Goal: Information Seeking & Learning: Find contact information

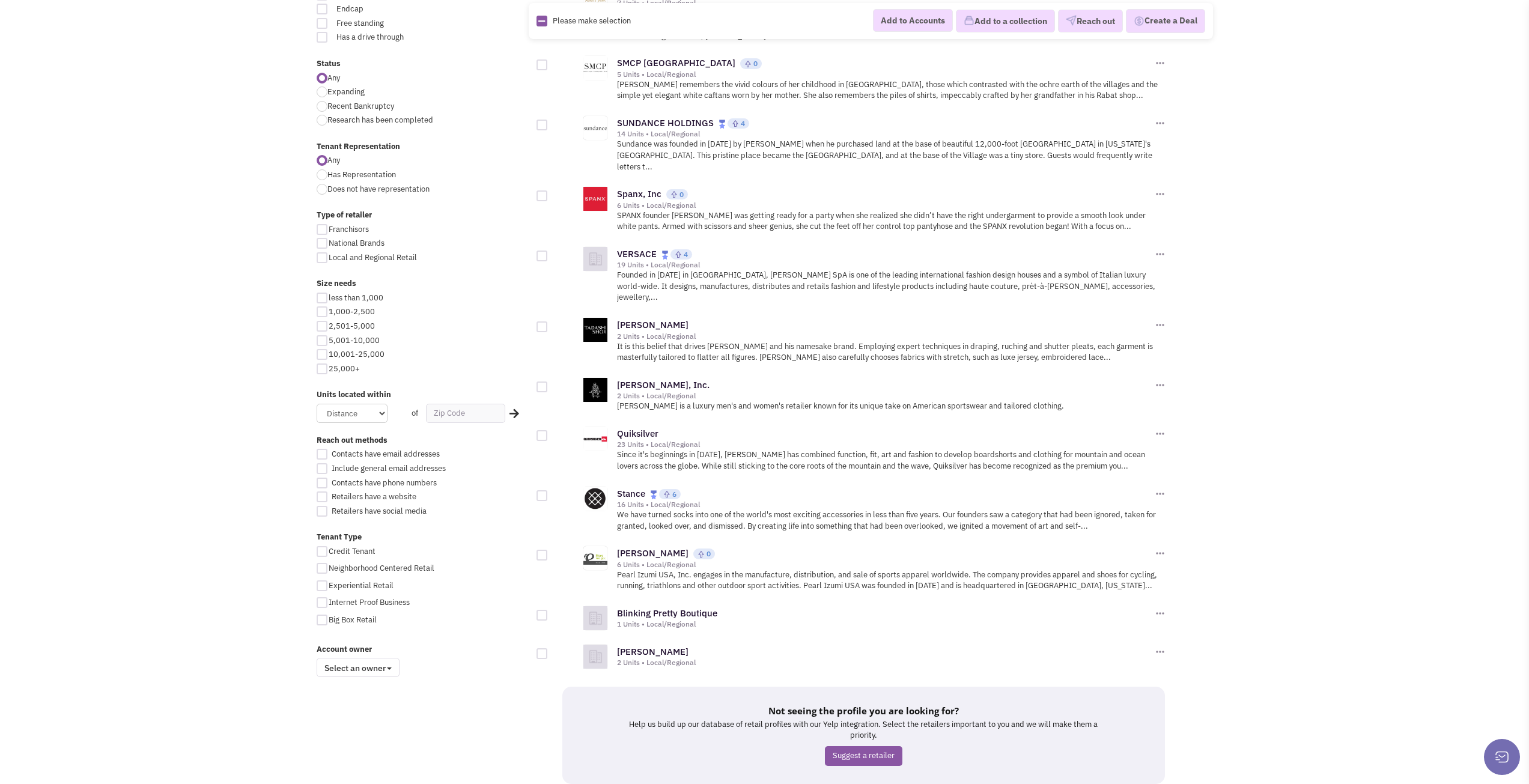
scroll to position [1015, 0]
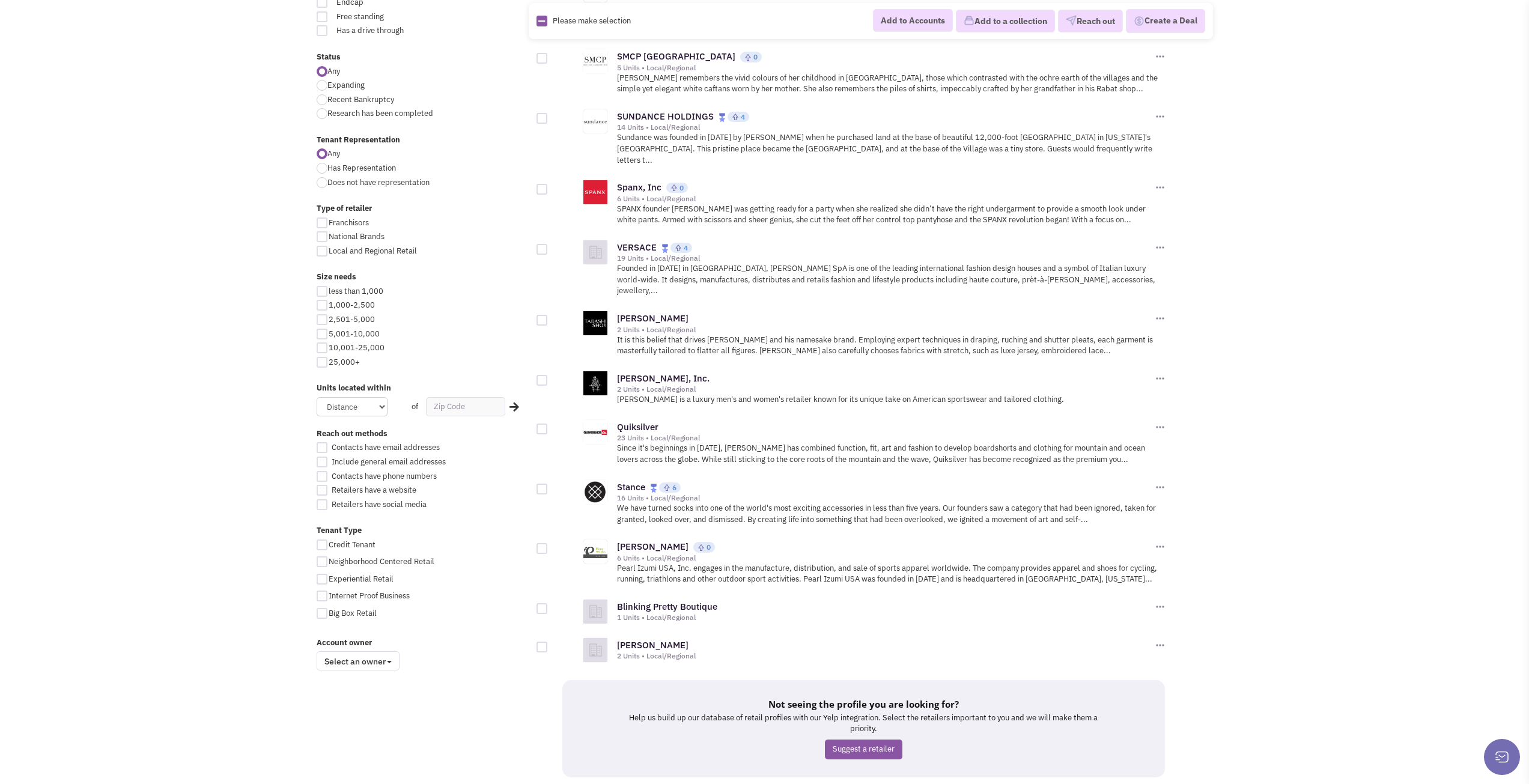
click at [867, 783] on link "7" at bounding box center [862, 799] width 18 height 18
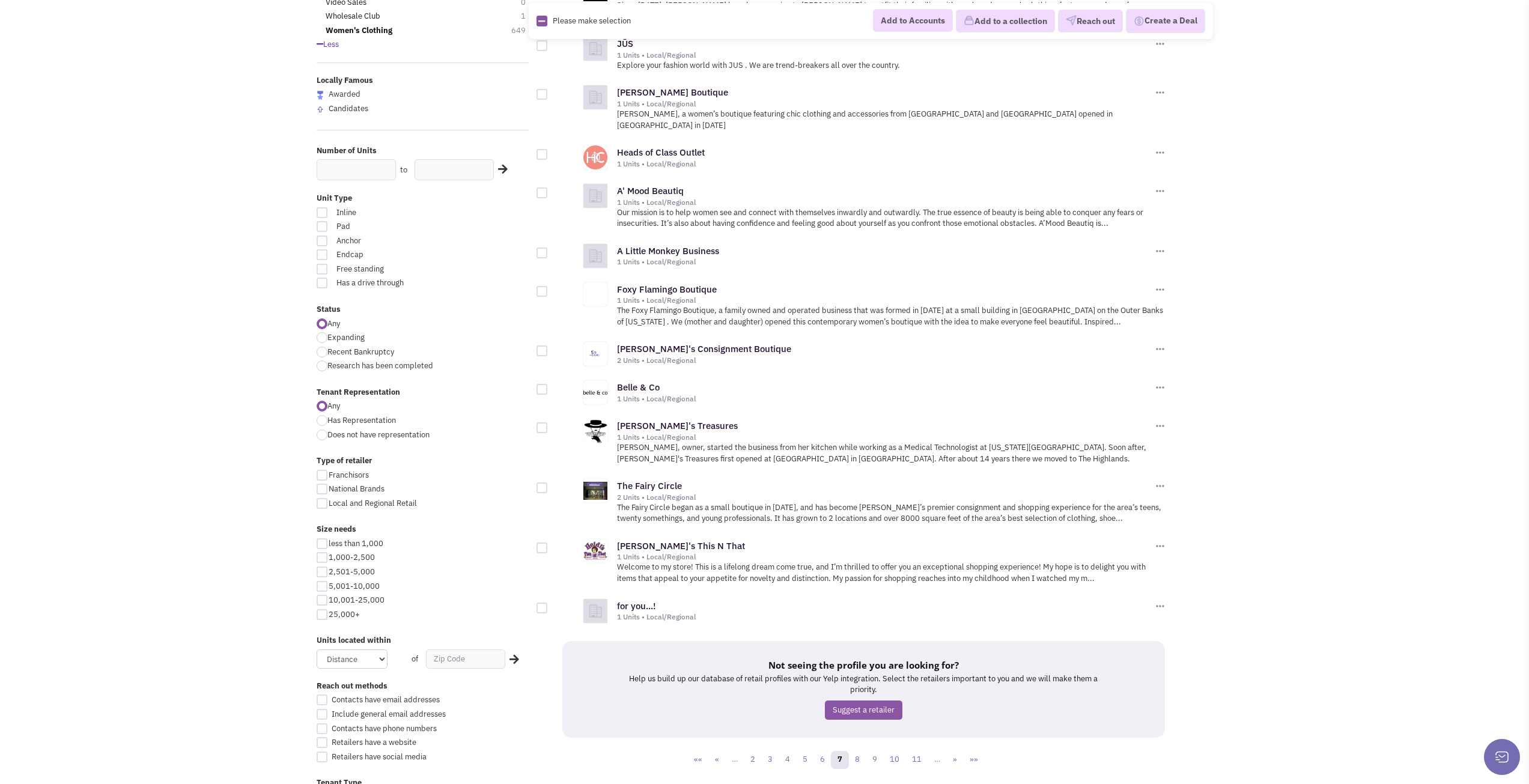
scroll to position [901, 0]
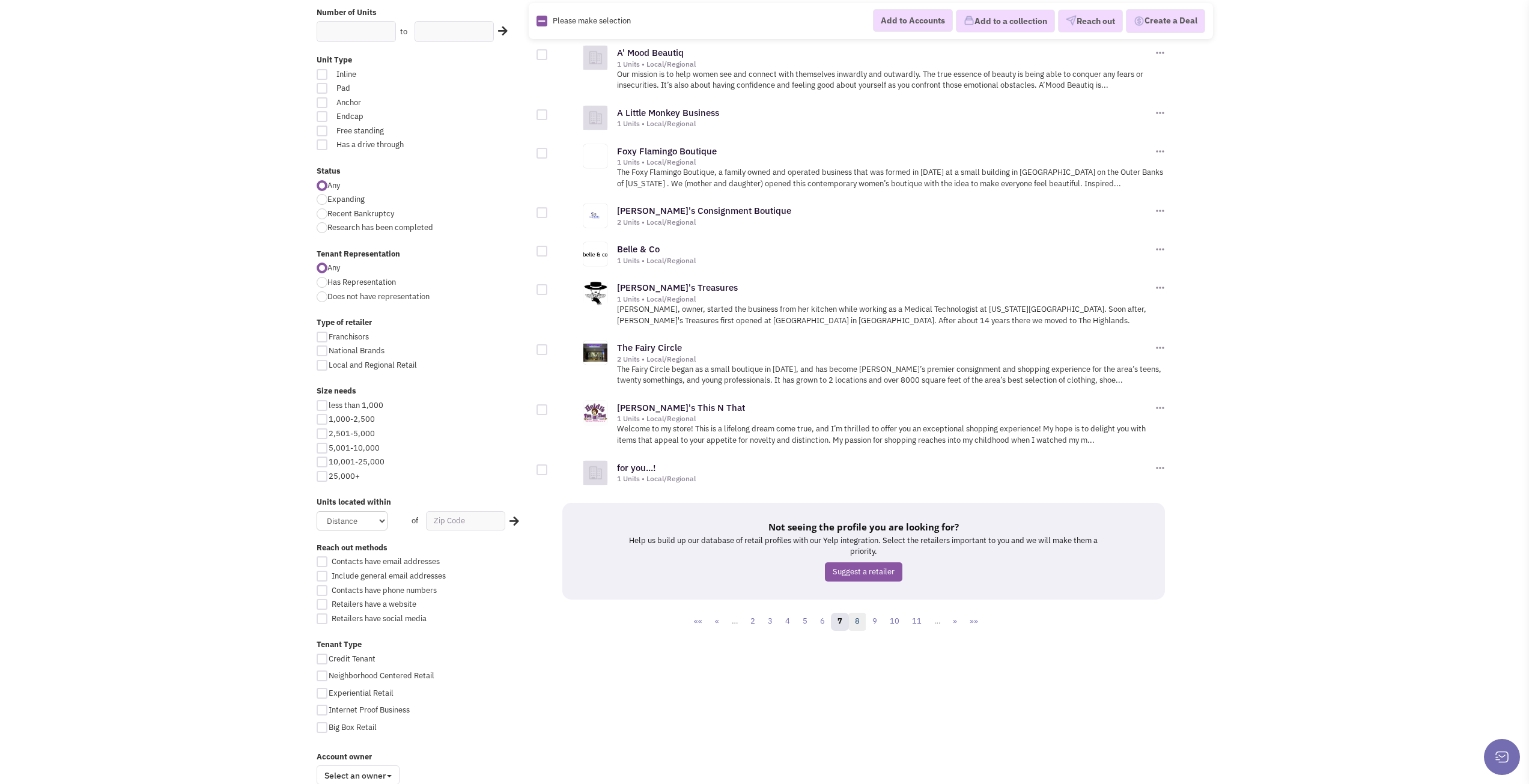
click at [855, 612] on link "8" at bounding box center [857, 621] width 18 height 18
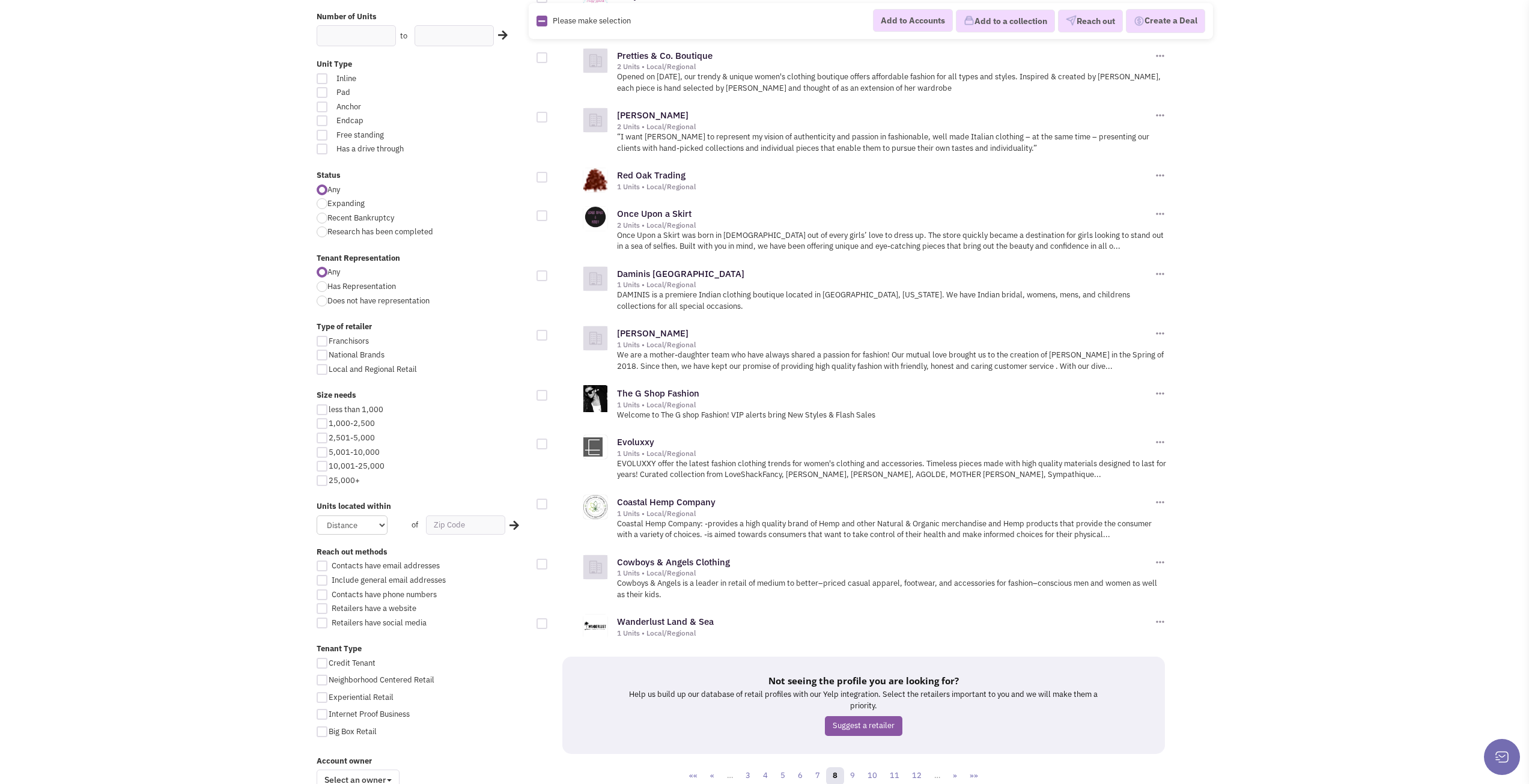
scroll to position [901, 0]
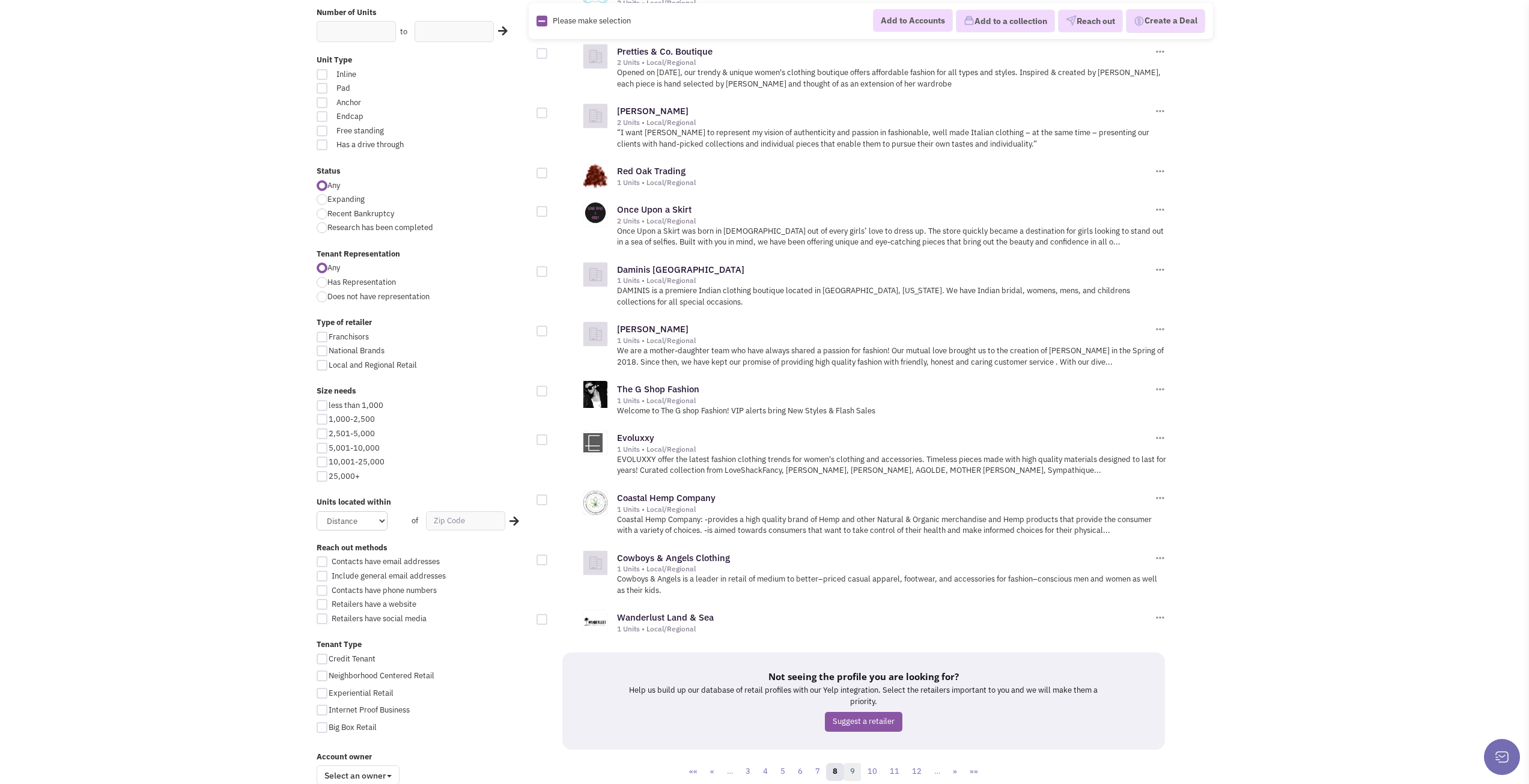
click at [860, 763] on link "9" at bounding box center [852, 772] width 18 height 18
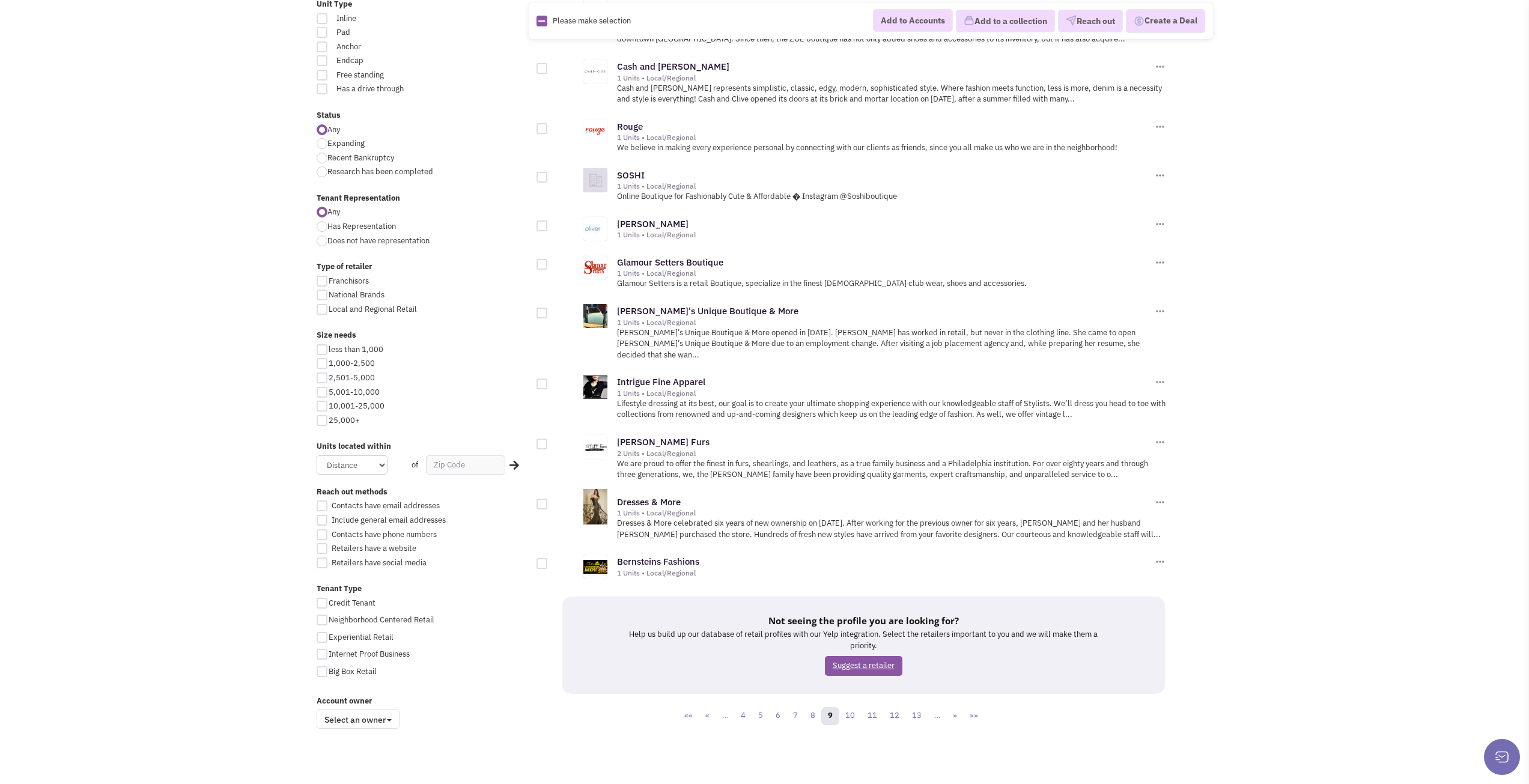
scroll to position [963, 0]
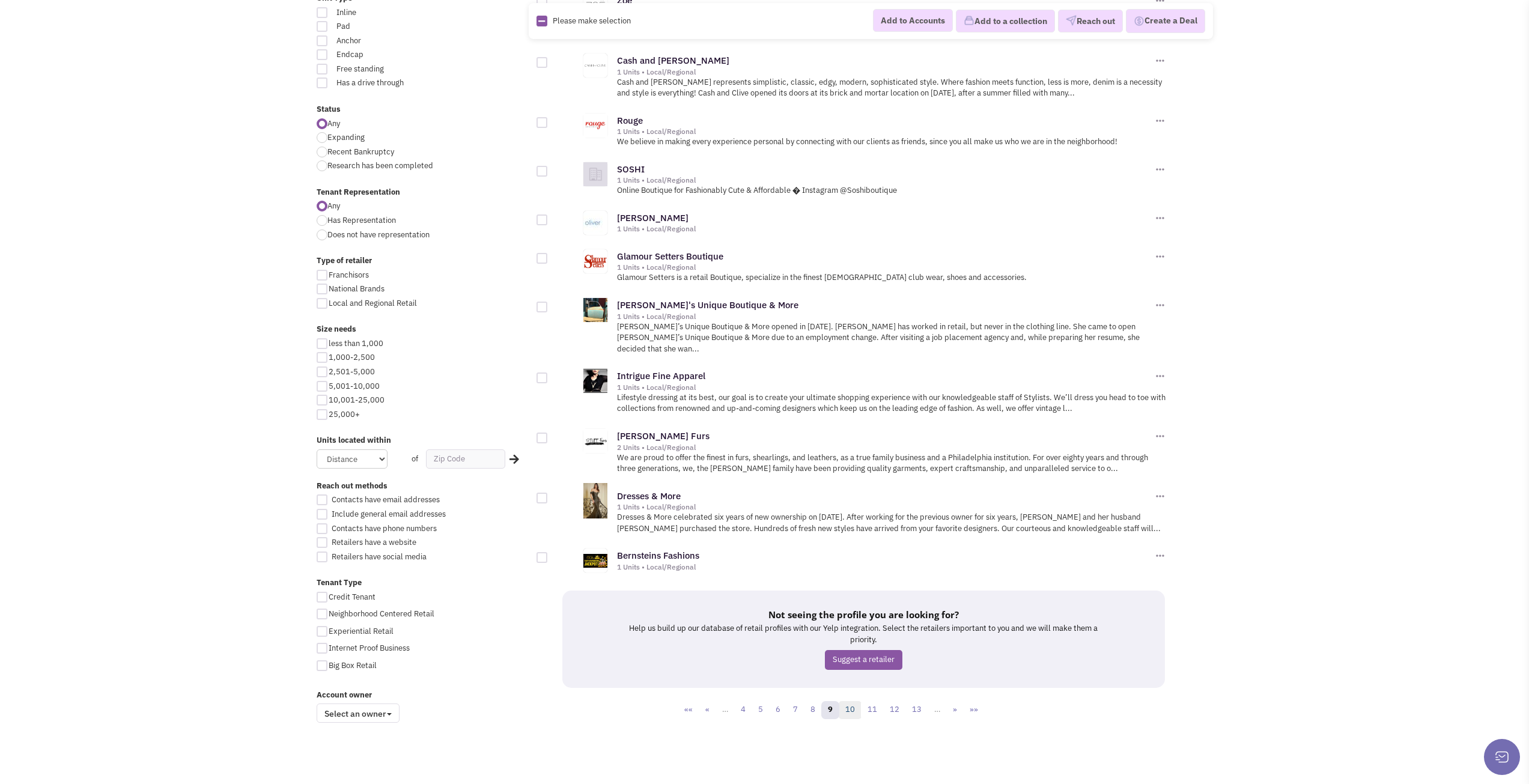
click at [846, 701] on link "10" at bounding box center [849, 709] width 23 height 18
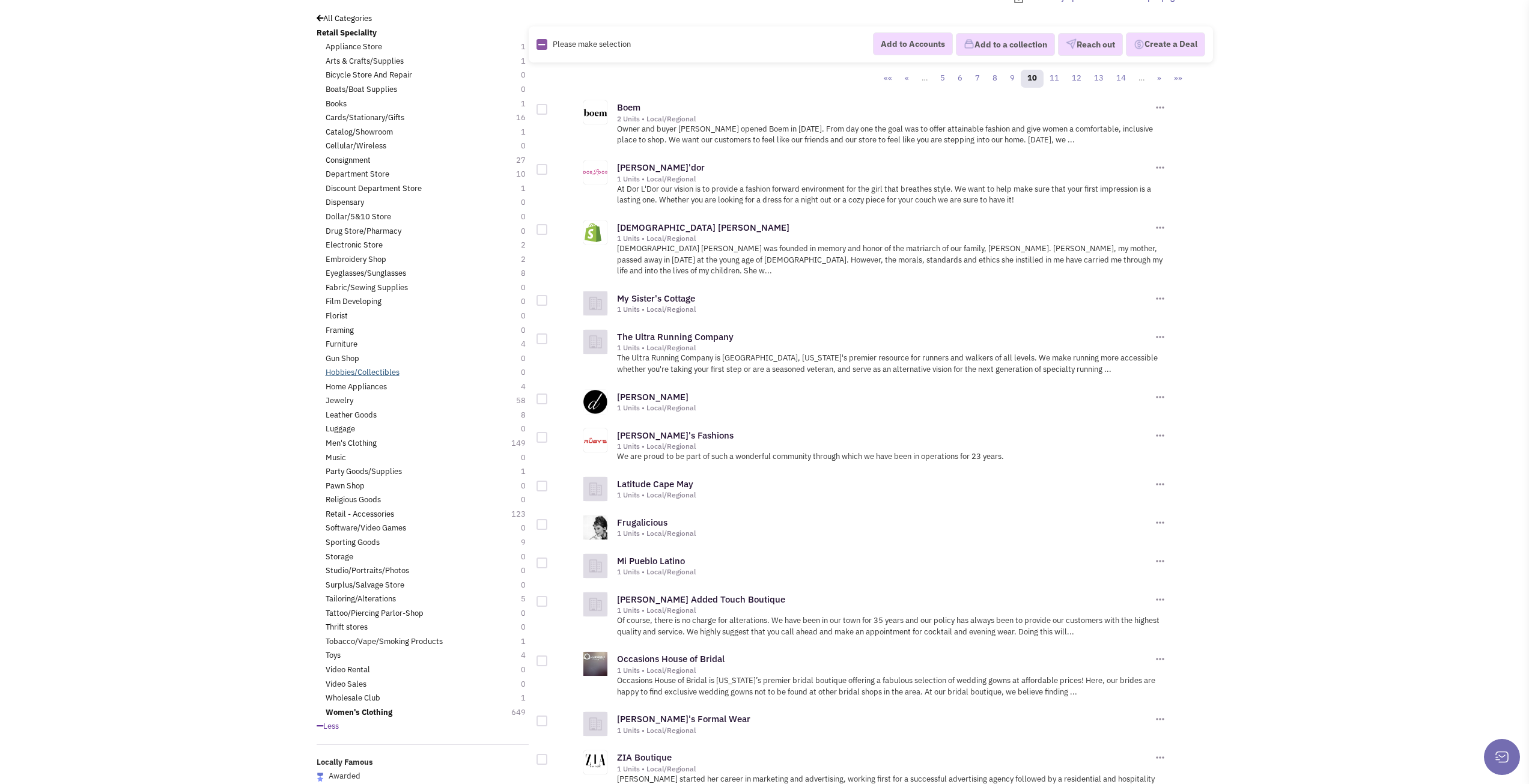
scroll to position [60, 0]
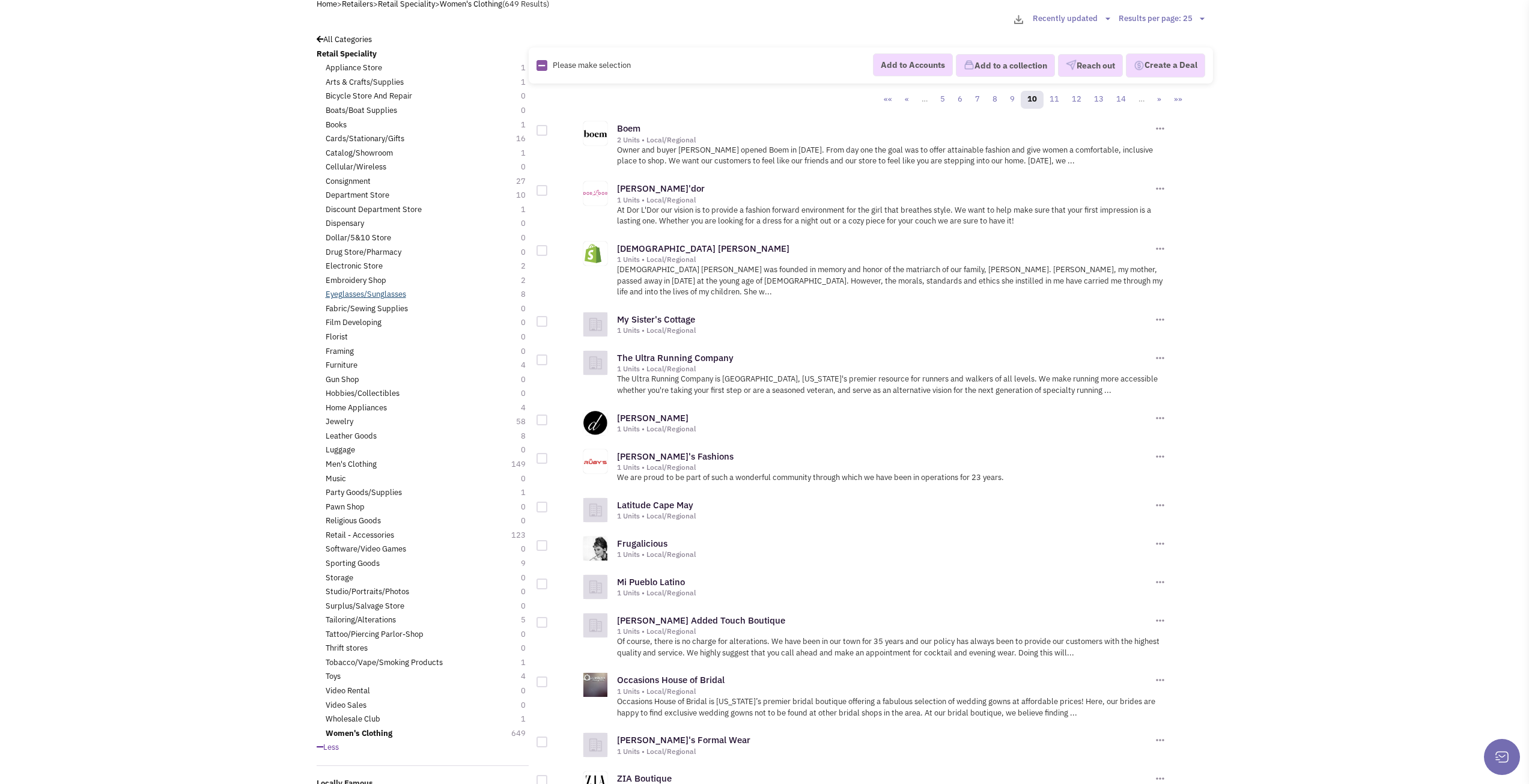
click at [353, 300] on link "Eyeglasses/Sunglasses" at bounding box center [365, 294] width 80 height 12
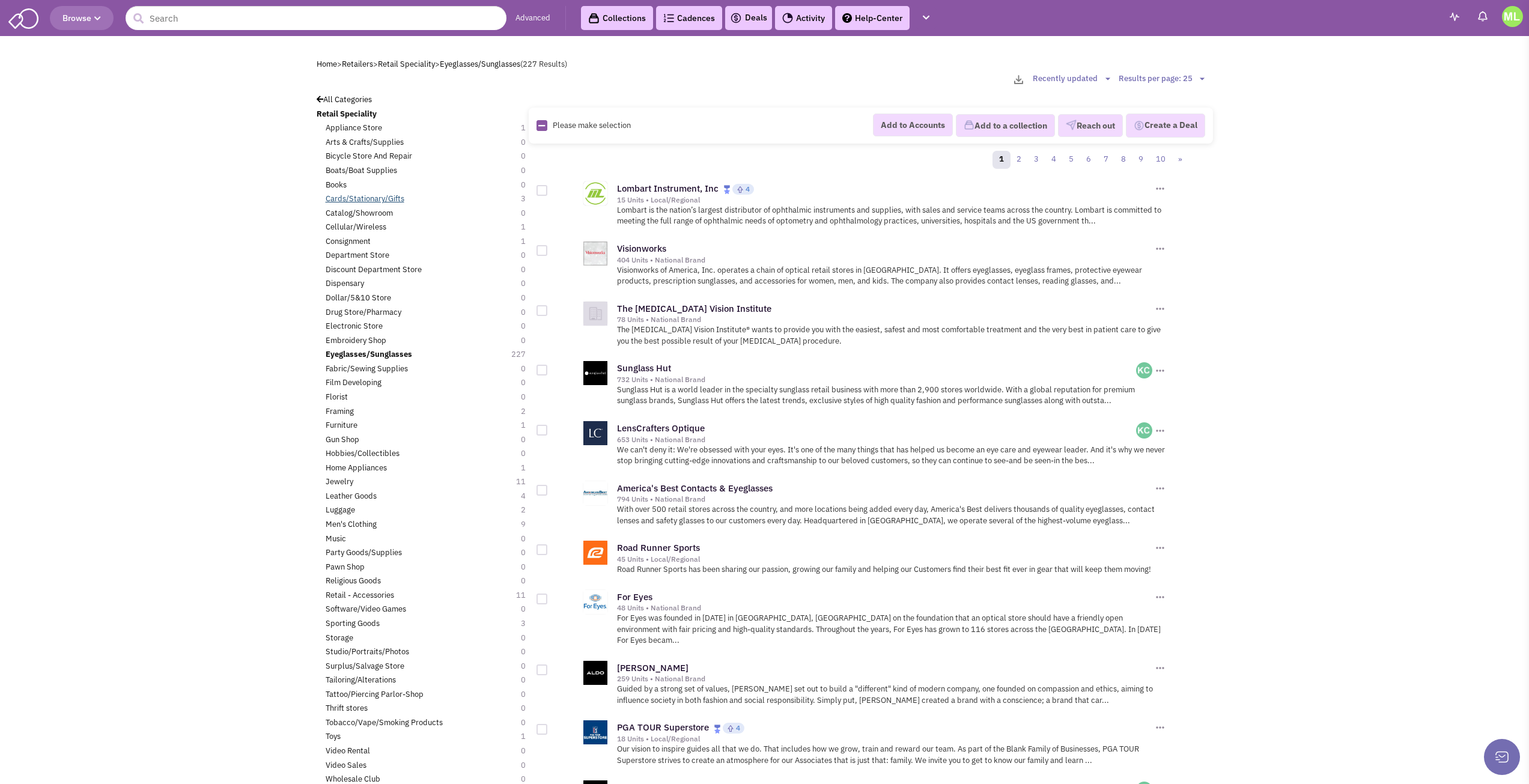
click at [364, 197] on link "Cards/Stationary/Gifts" at bounding box center [365, 199] width 79 height 12
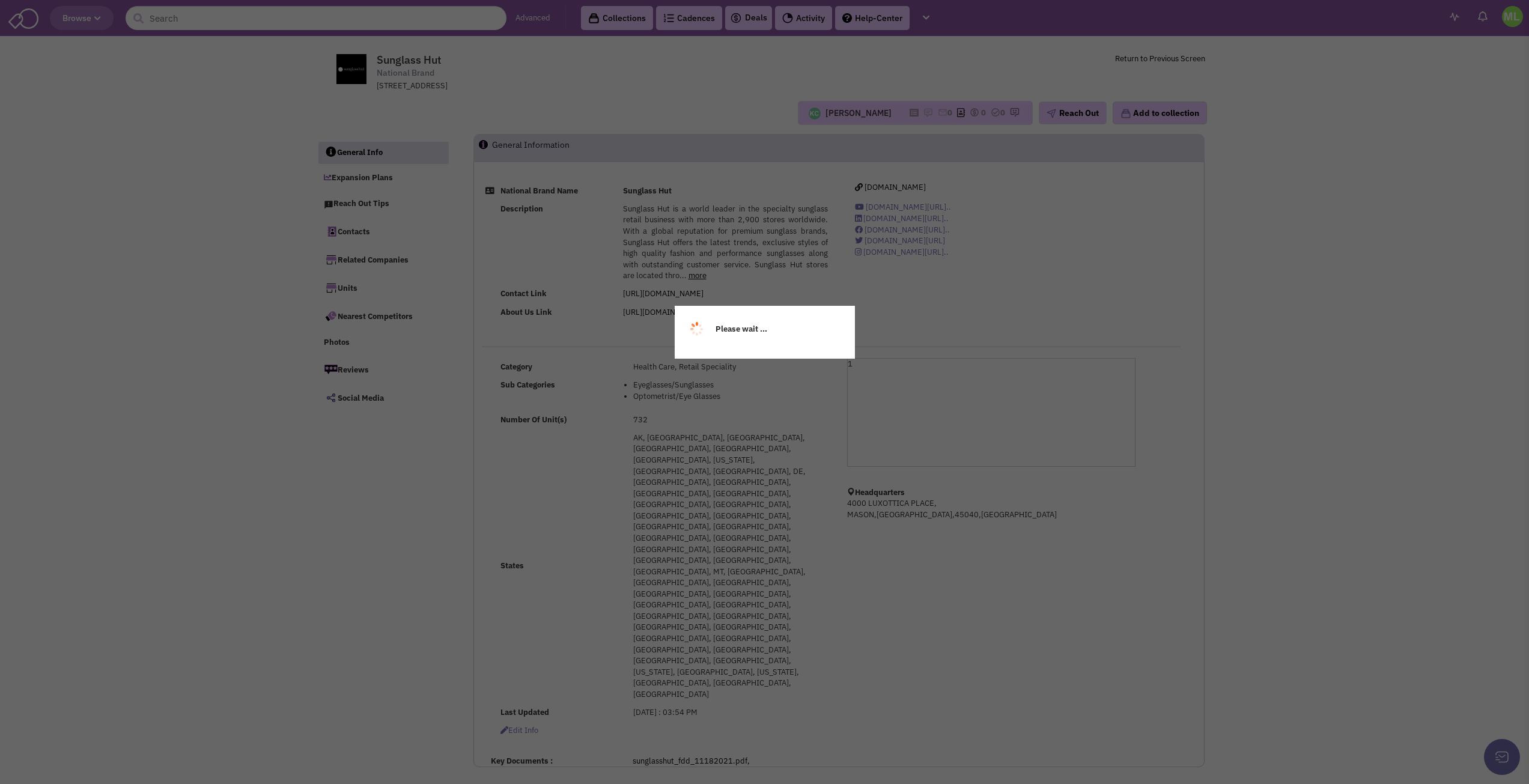
select select
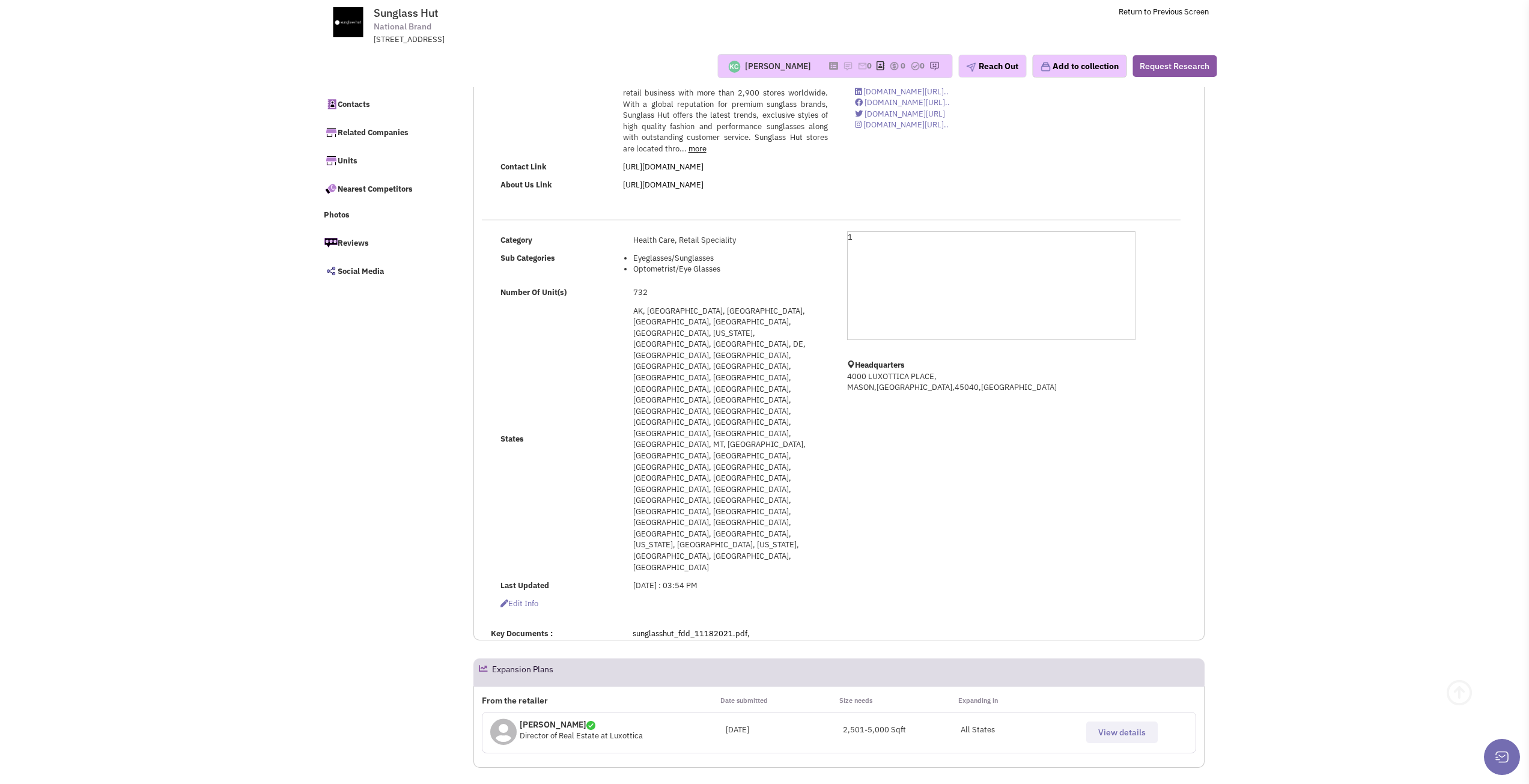
scroll to position [60, 0]
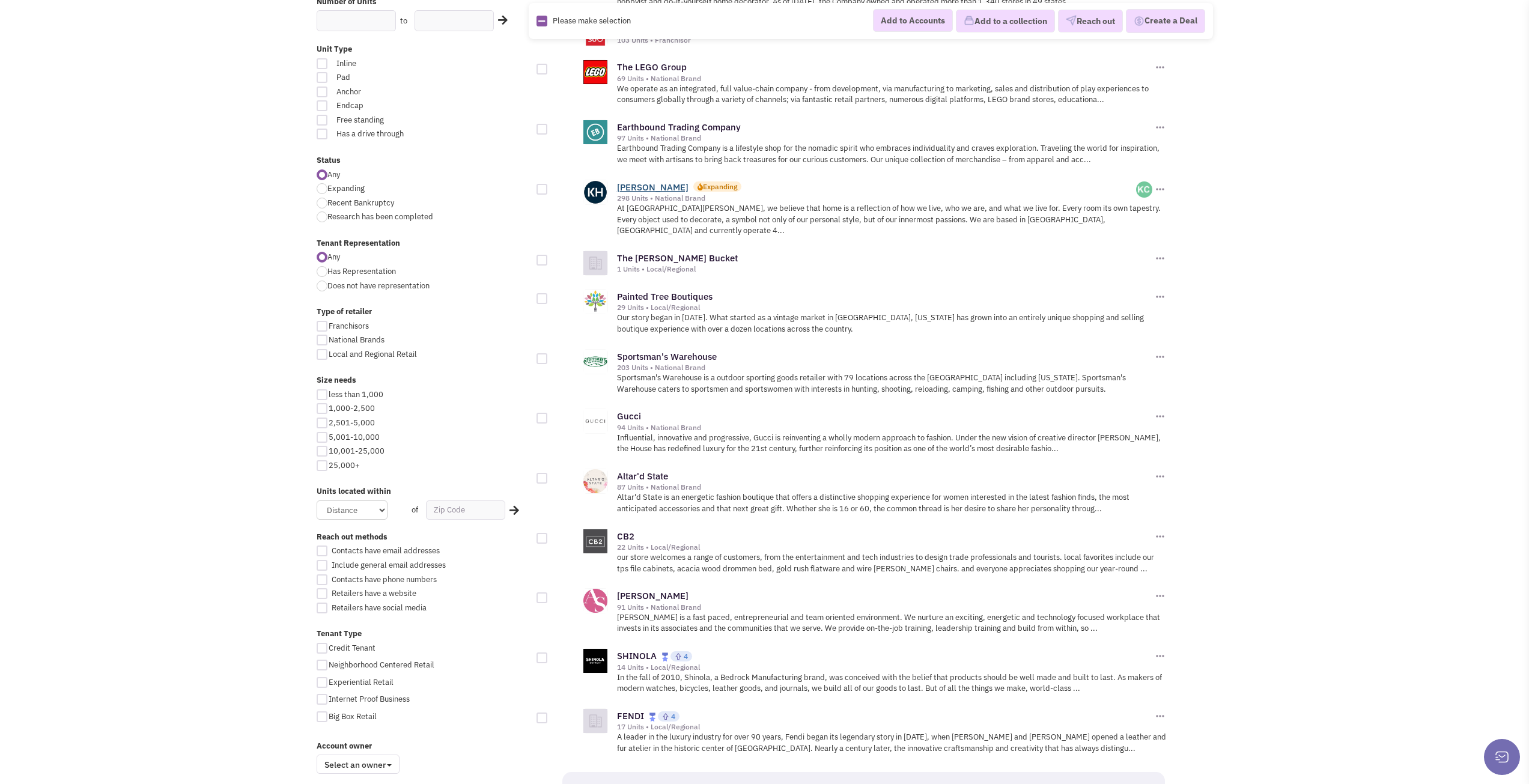
scroll to position [1021, 0]
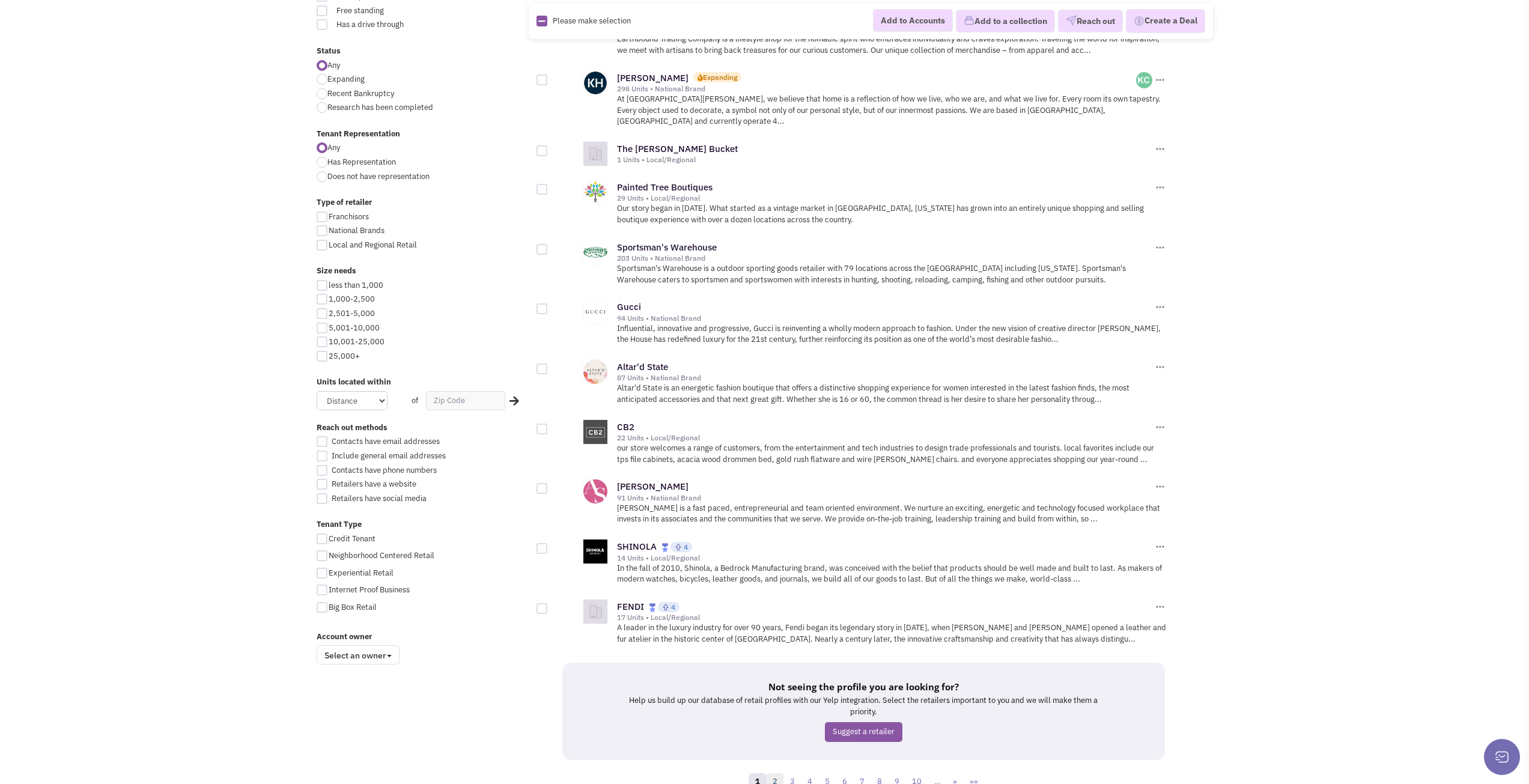
click at [779, 773] on link "2" at bounding box center [775, 782] width 18 height 18
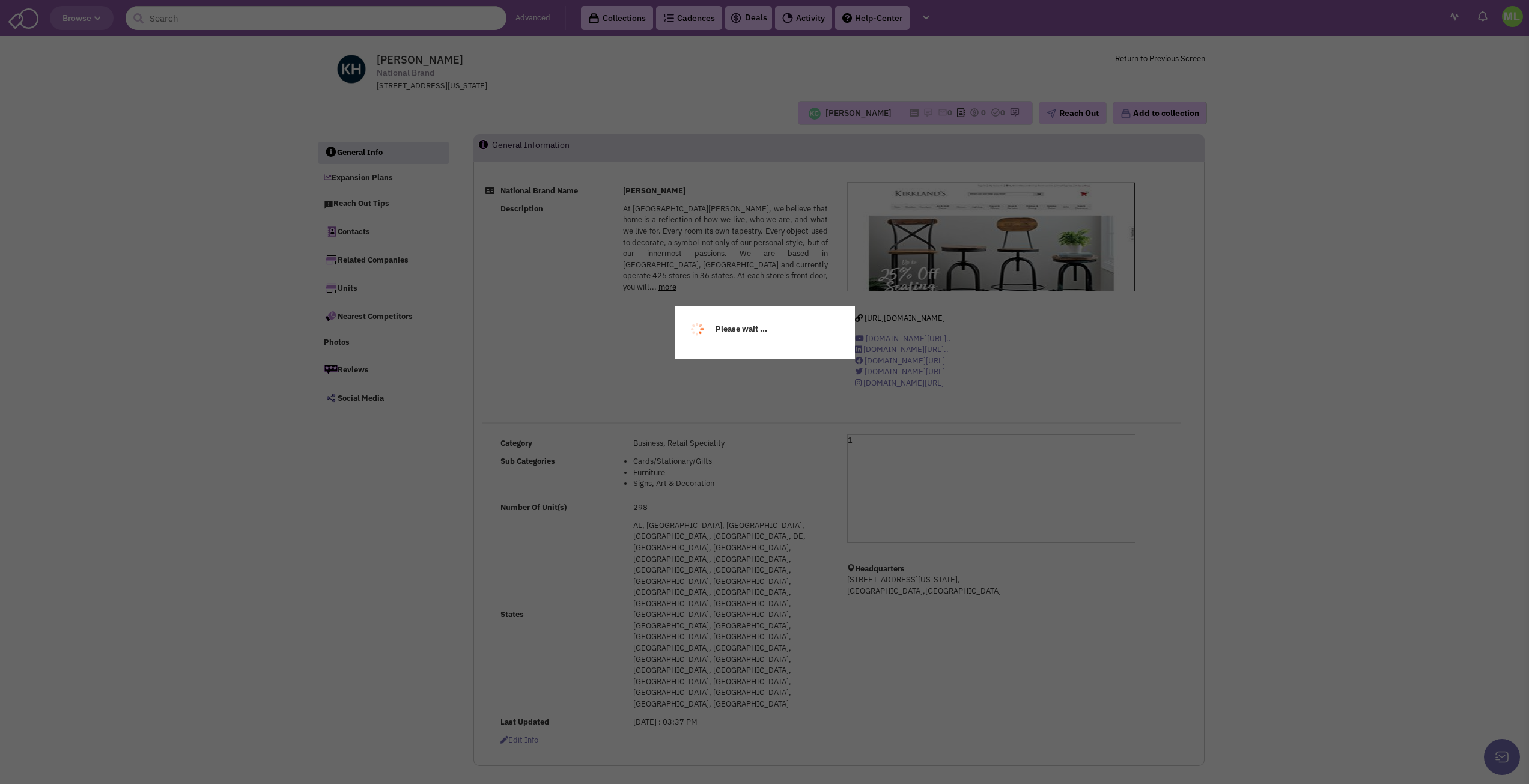
select select
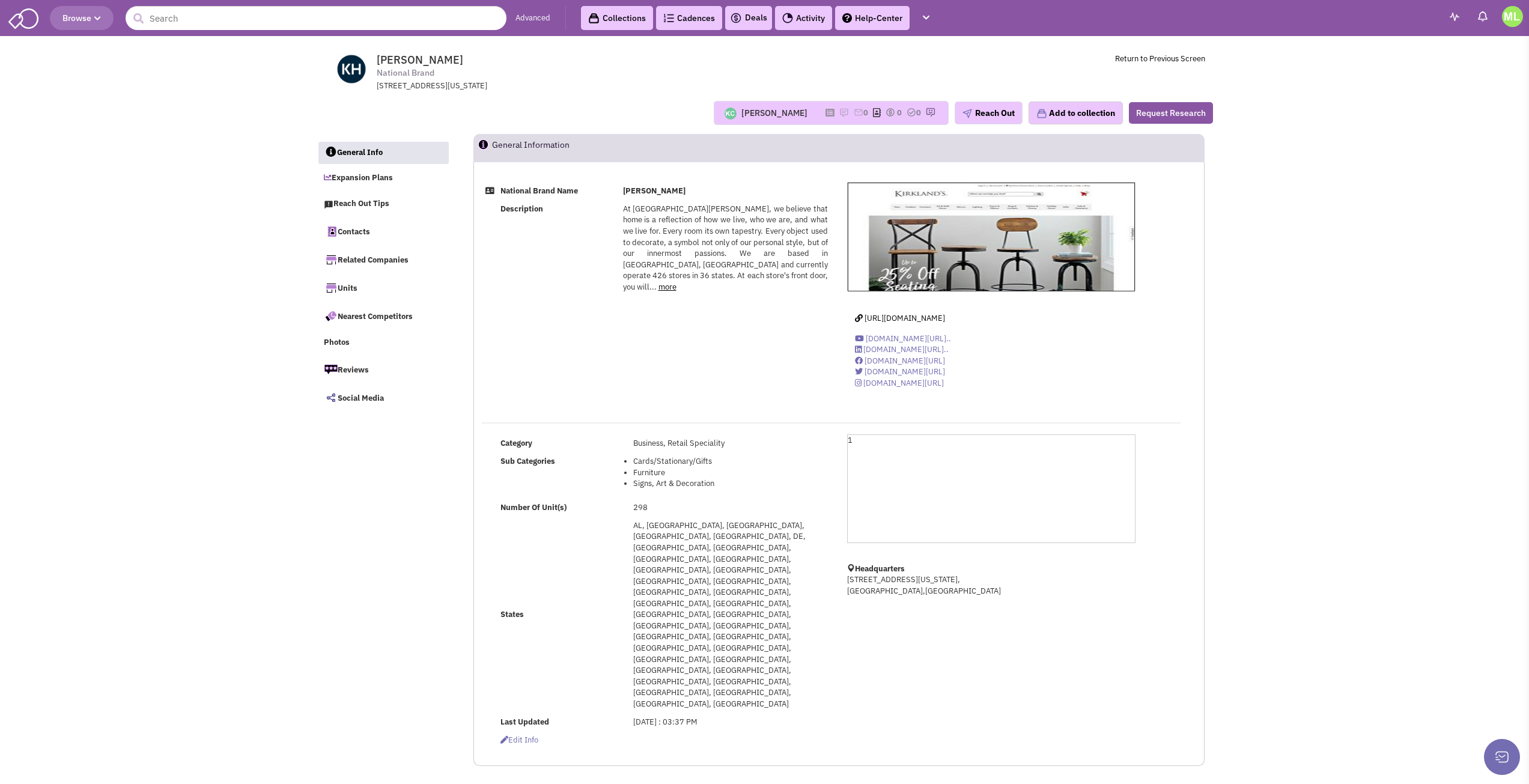
click at [770, 218] on span "At Kirkland's, we believe that home is a reflection of how we live, who we are,…" at bounding box center [725, 248] width 205 height 88
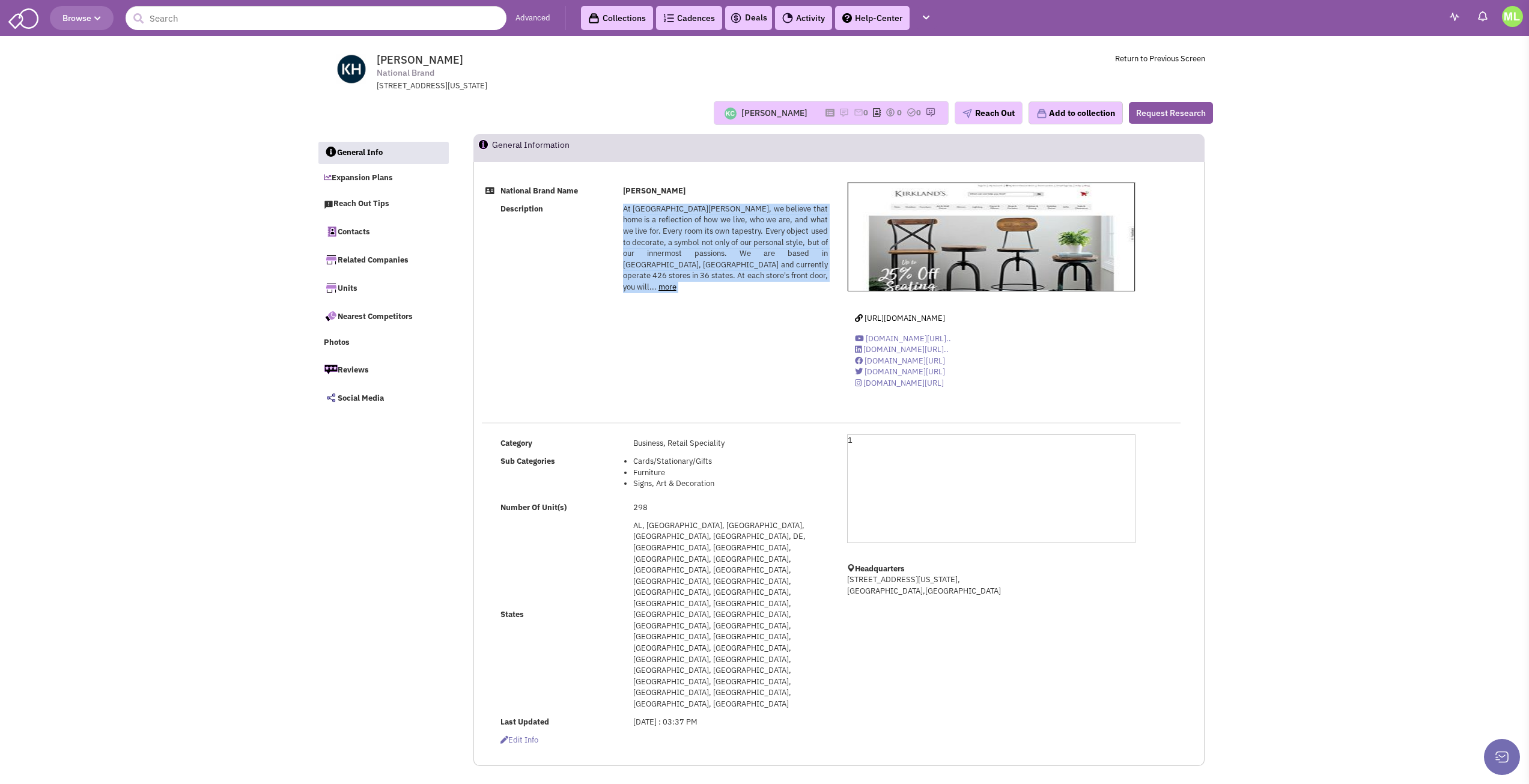
click at [770, 218] on span "At Kirkland's, we believe that home is a reflection of how we live, who we are,…" at bounding box center [725, 248] width 205 height 88
click at [770, 229] on span "At Kirkland's, we believe that home is a reflection of how we live, who we are,…" at bounding box center [725, 248] width 205 height 88
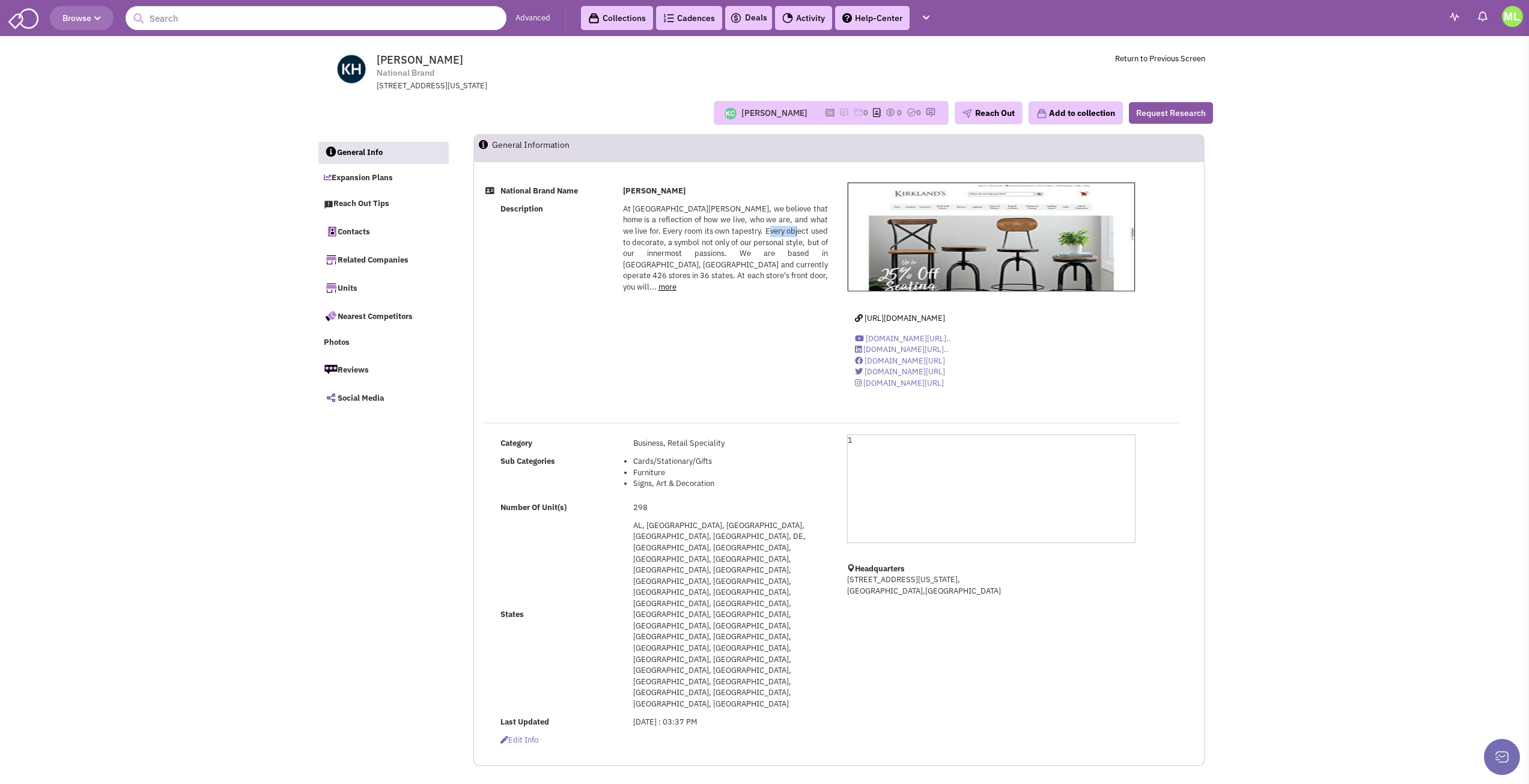
click at [770, 229] on span "At Kirkland's, we believe that home is a reflection of how we live, who we are,…" at bounding box center [725, 248] width 205 height 88
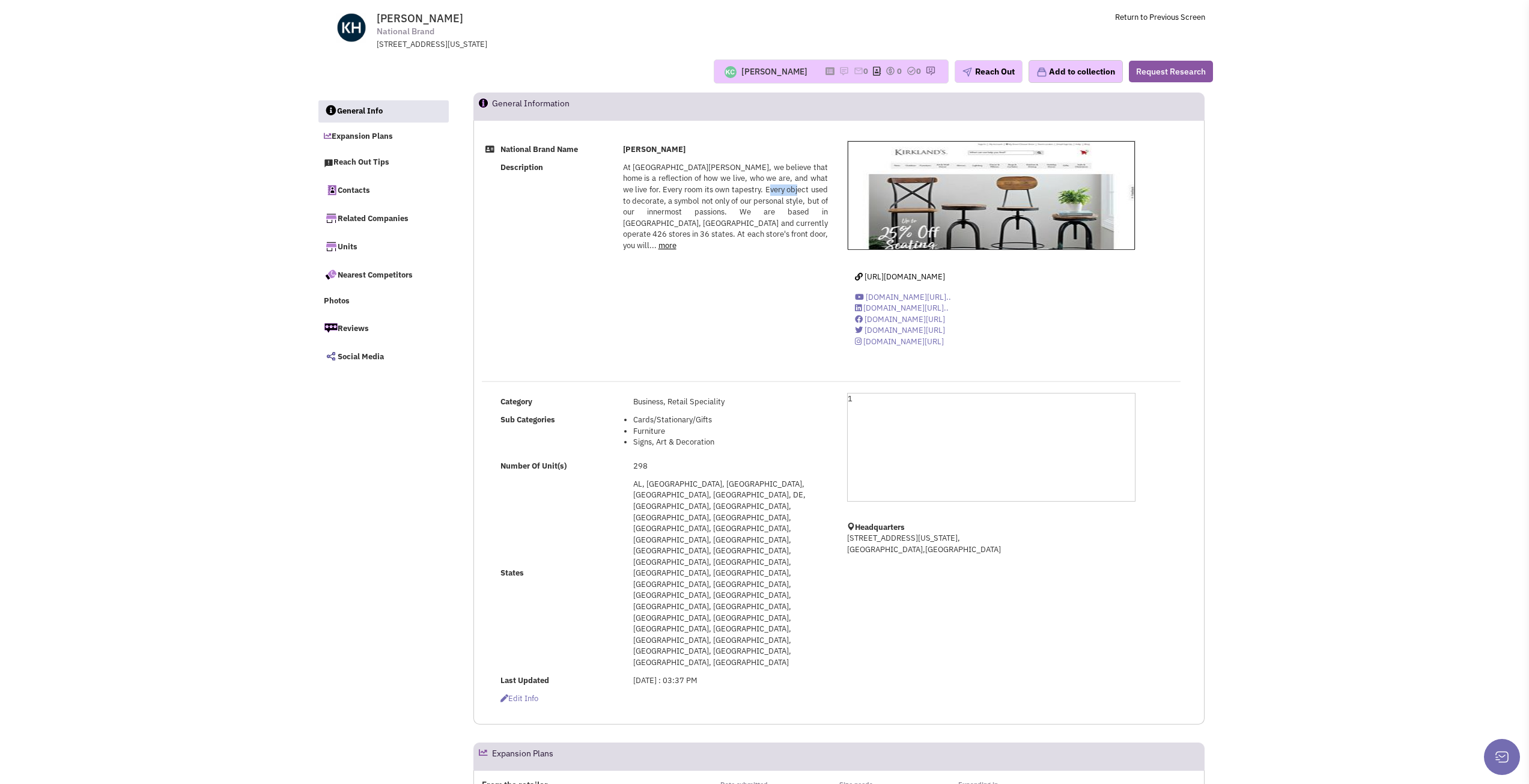
scroll to position [60, 0]
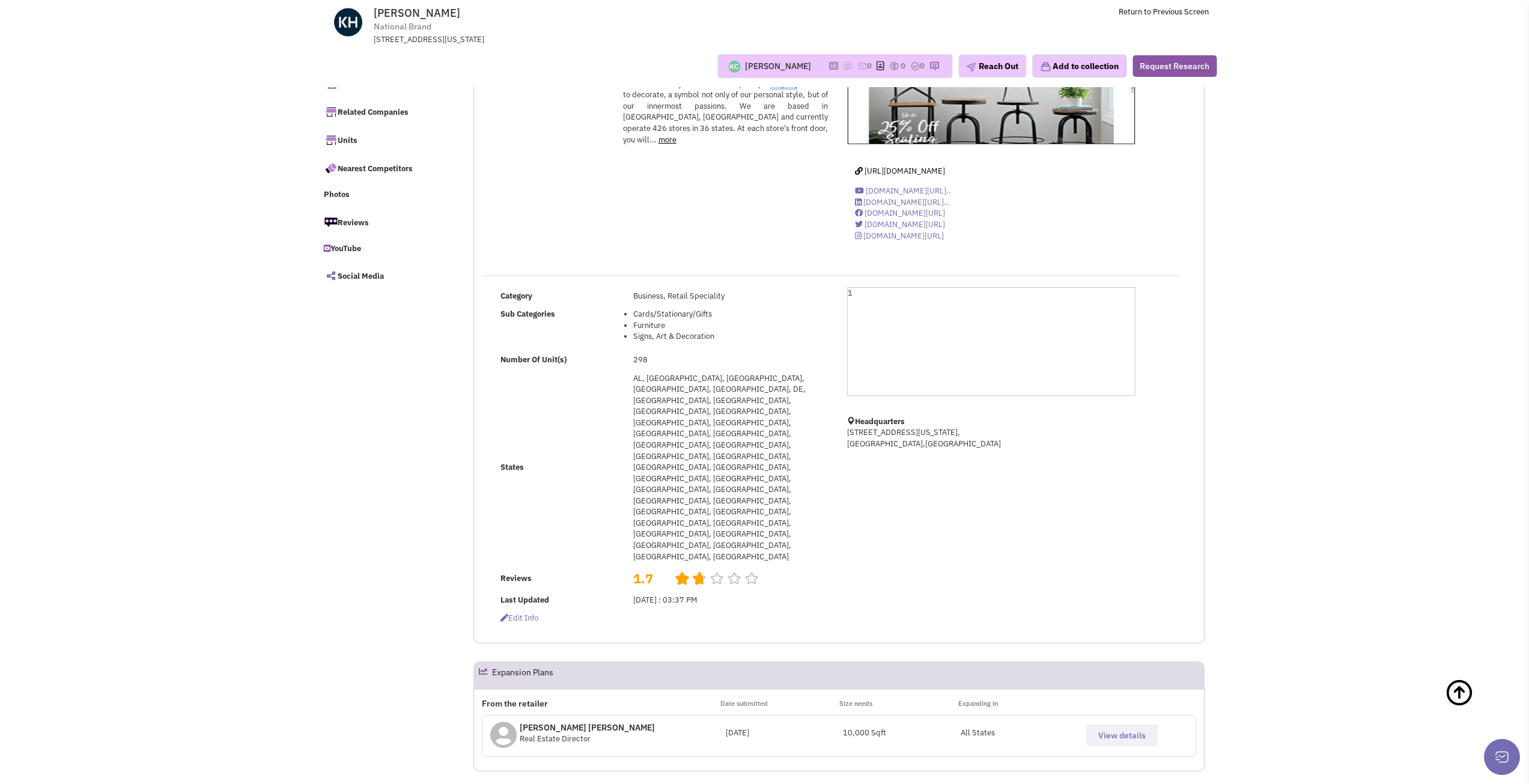
click at [1105, 730] on span "View details" at bounding box center [1121, 735] width 48 height 11
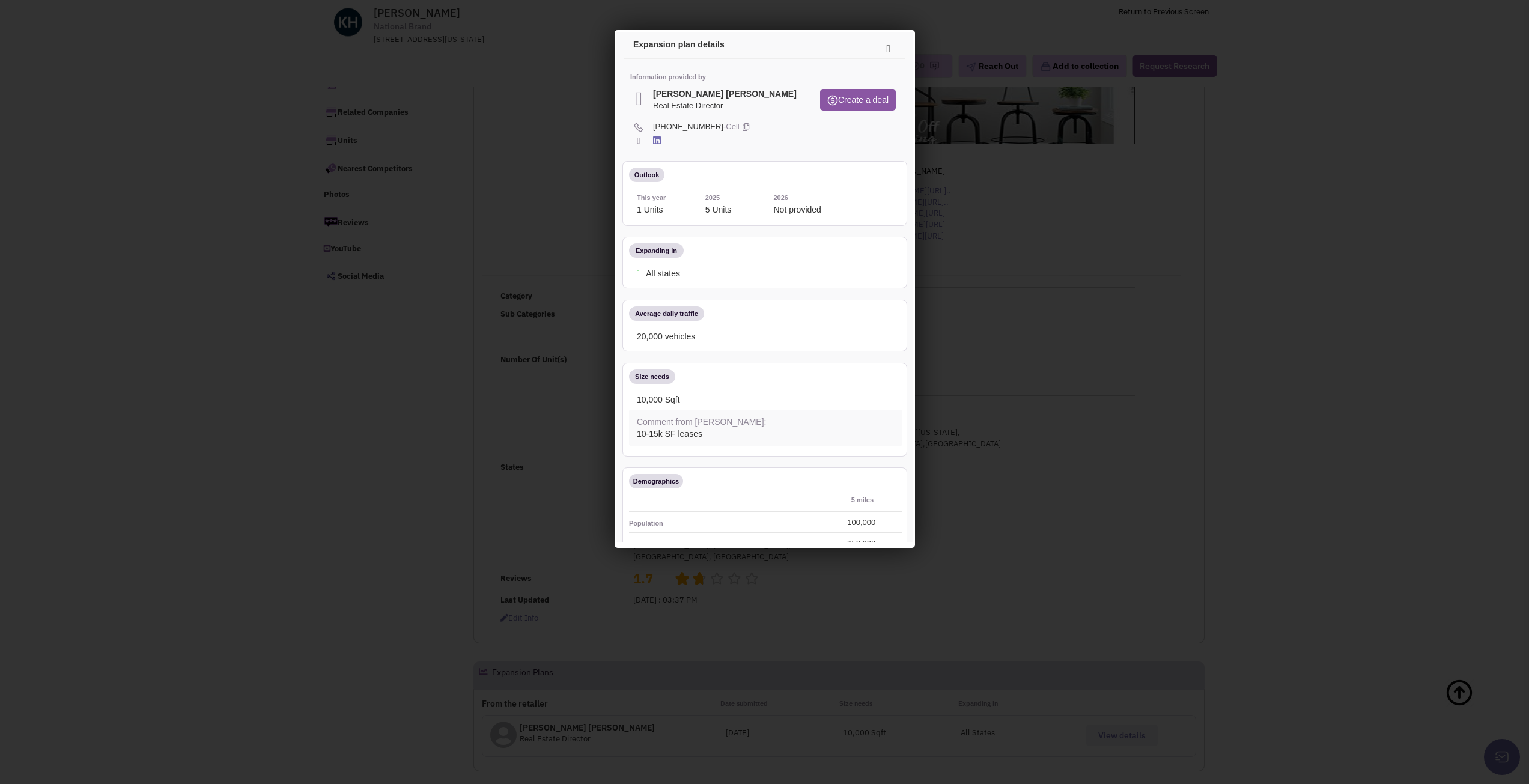
scroll to position [0, 0]
click at [730, 96] on h4 "Beth Harris Wollmuth" at bounding box center [722, 93] width 143 height 9
click at [730, 95] on h4 "Beth Harris Wollmuth" at bounding box center [722, 93] width 143 height 9
click at [730, 96] on h4 "Beth Harris Wollmuth" at bounding box center [722, 93] width 143 height 9
click at [876, 45] on icon at bounding box center [884, 47] width 26 height 28
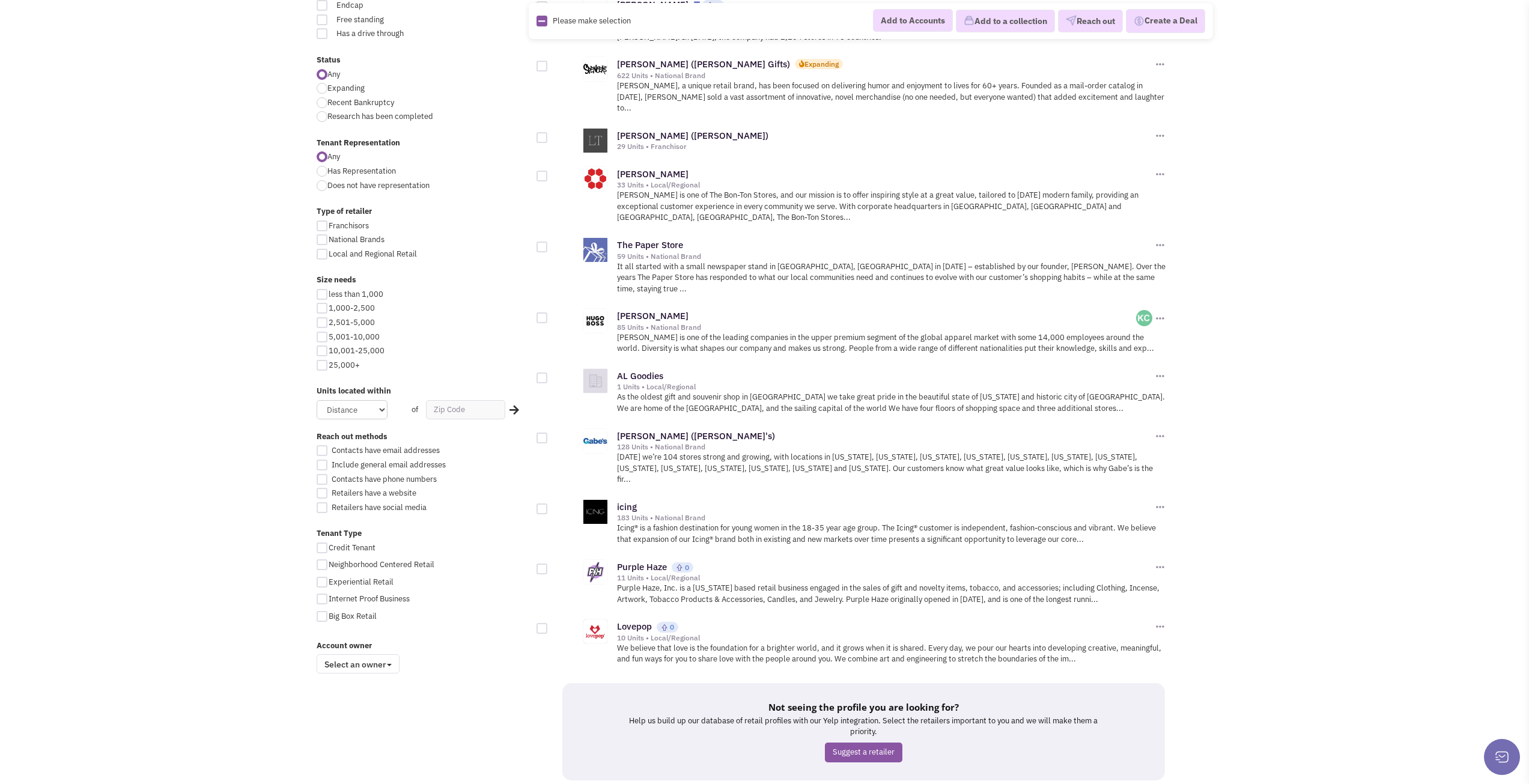
scroll to position [1037, 0]
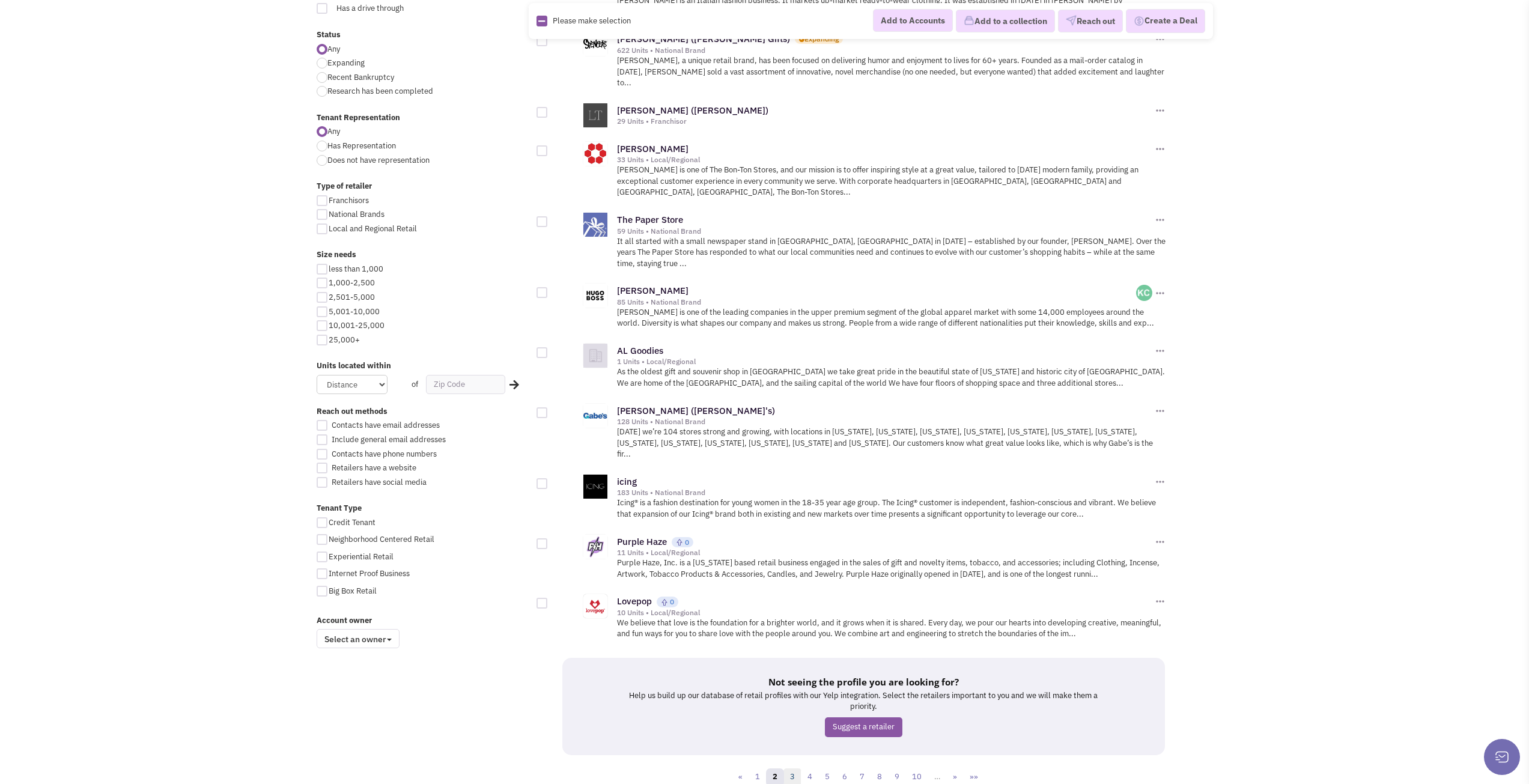
click at [793, 768] on link "3" at bounding box center [792, 777] width 18 height 18
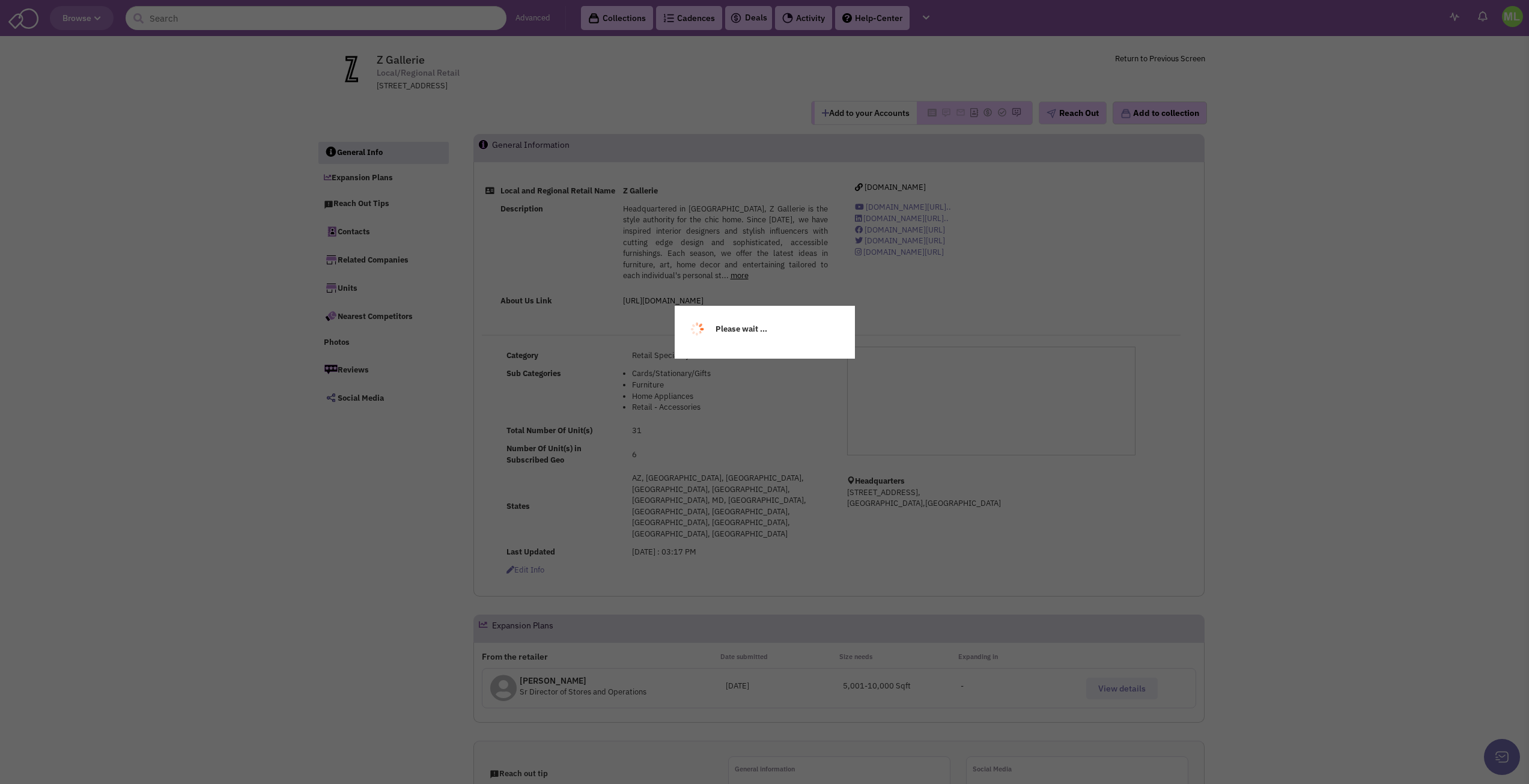
select select
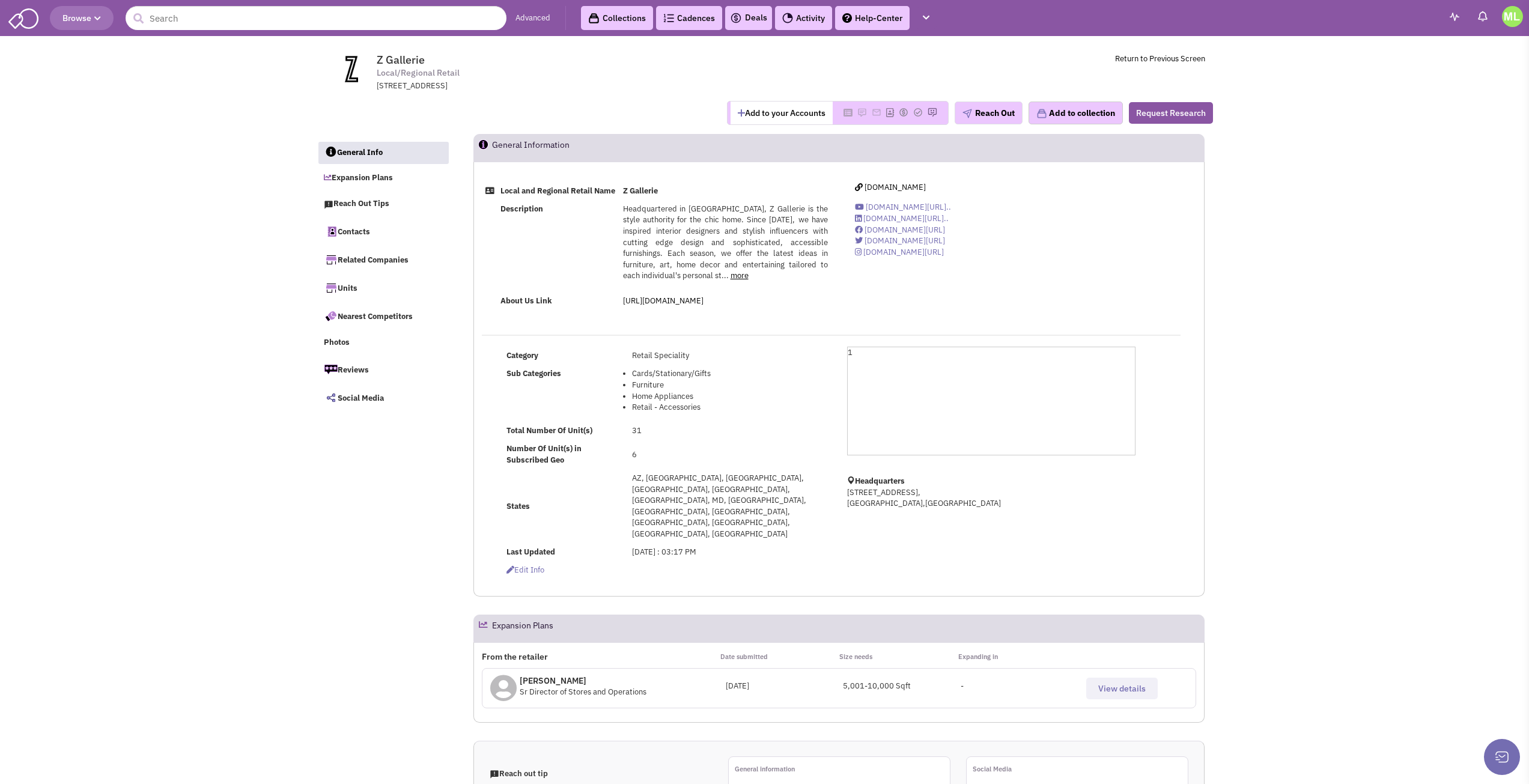
click at [687, 674] on div "[PERSON_NAME] Director of Stores and Operations" at bounding box center [607, 688] width 235 height 27
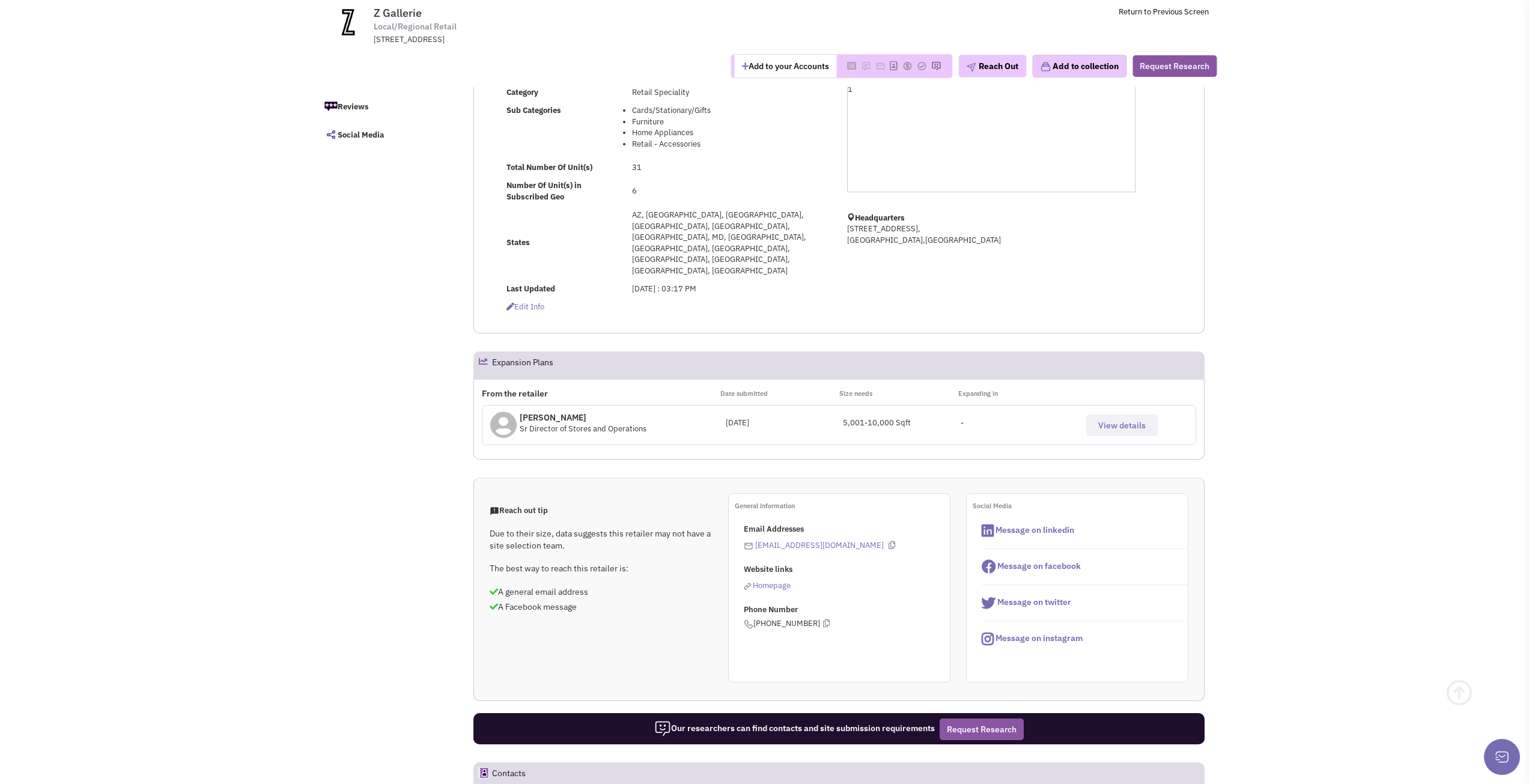
scroll to position [180, 0]
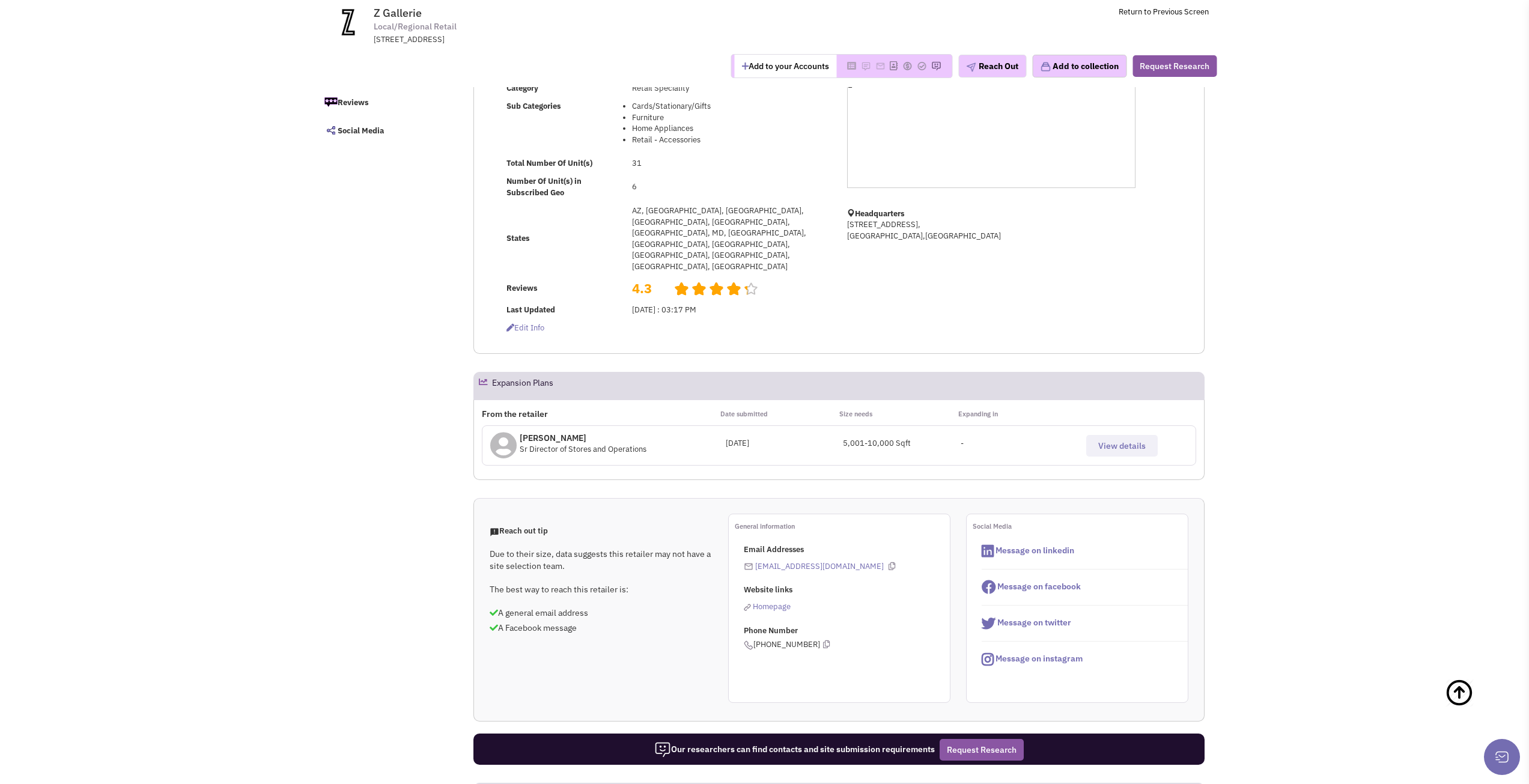
click at [526, 432] on p "Pat Burbach" at bounding box center [583, 438] width 126 height 12
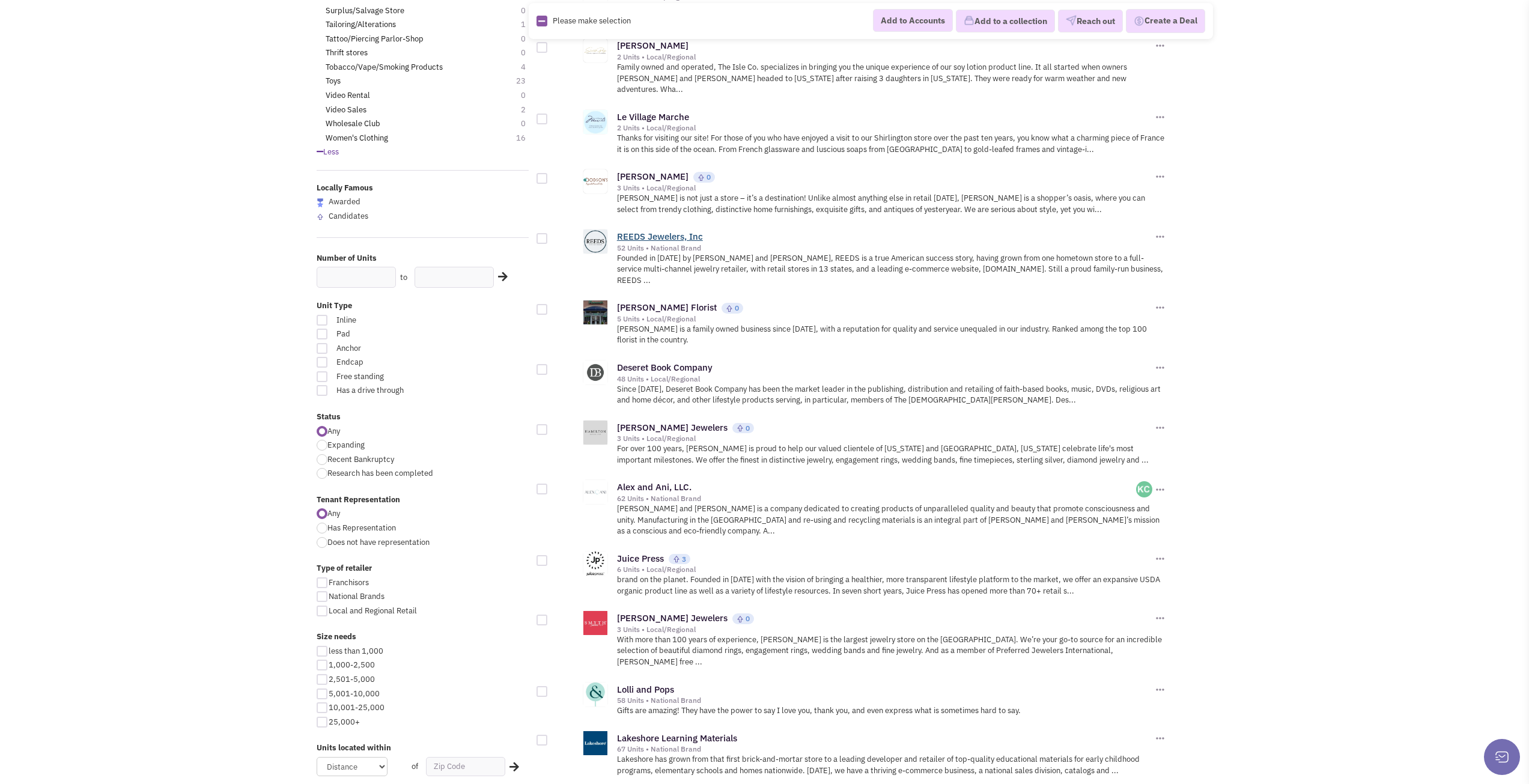
scroll to position [661, 0]
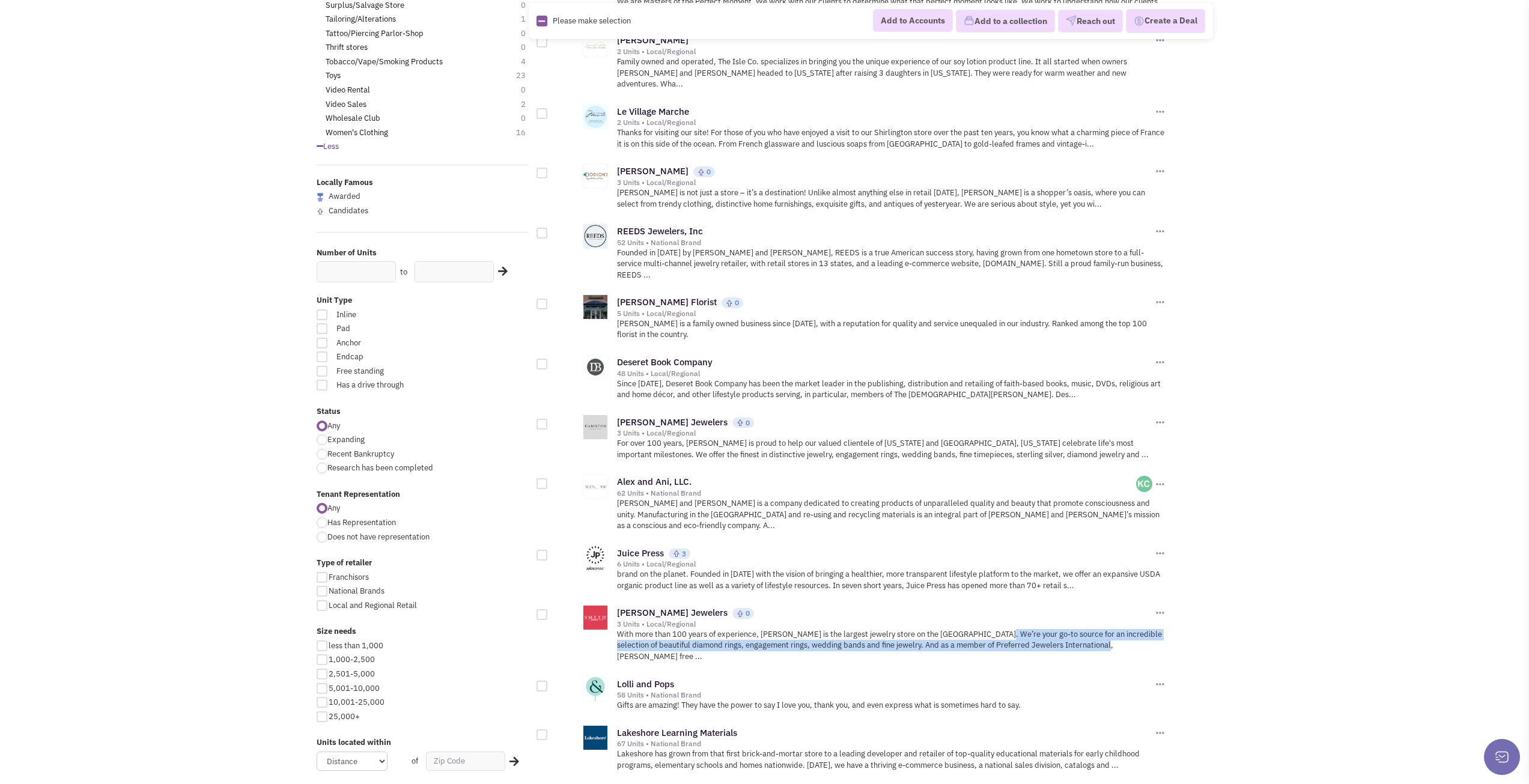
drag, startPoint x: 1082, startPoint y: 580, endPoint x: 987, endPoint y: 570, distance: 95.5
click at [987, 629] on p "With more than 100 years of experience, Smyth is the largest jewelry store on t…" at bounding box center [892, 646] width 550 height 34
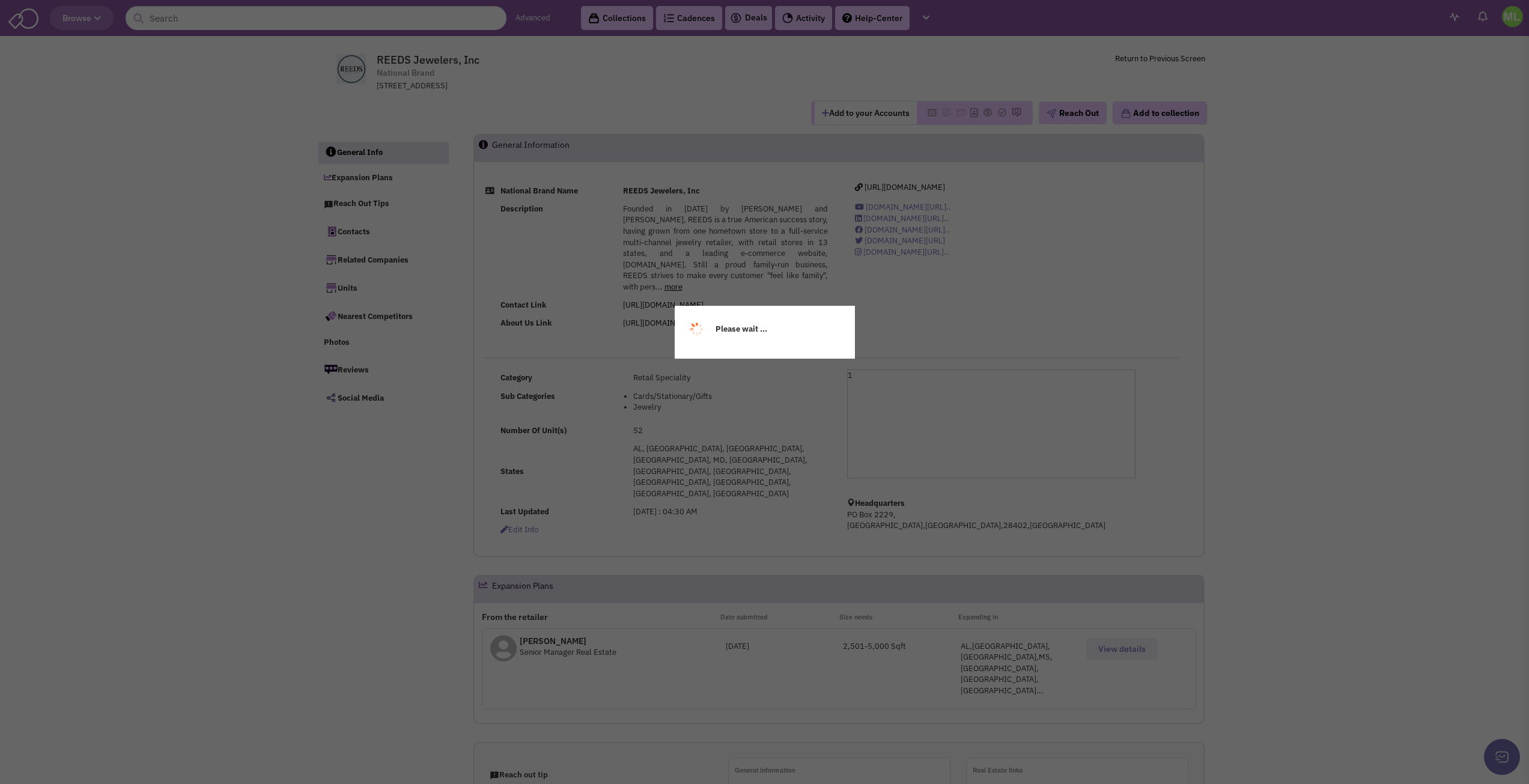
select select
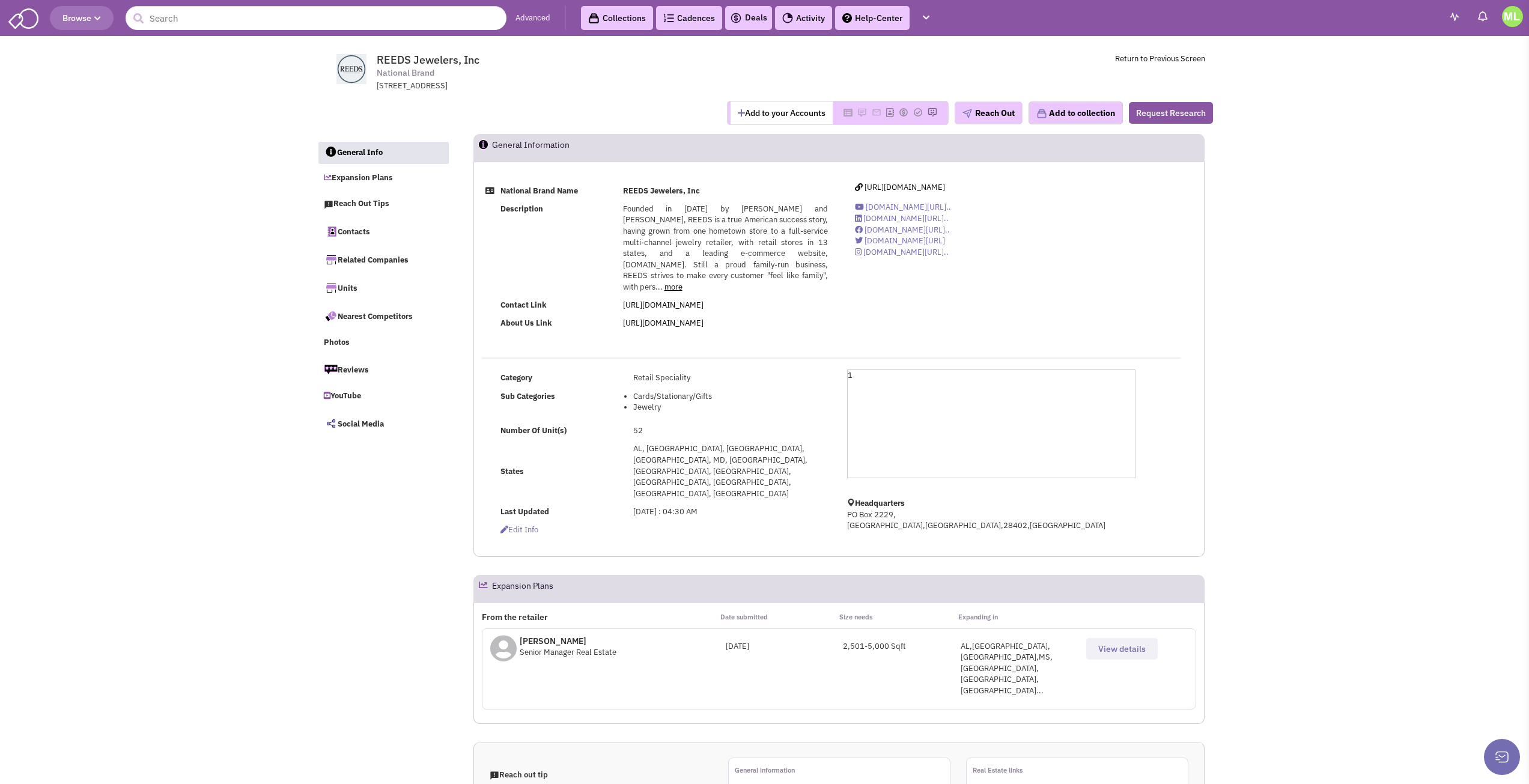
click at [1128, 647] on span "View details" at bounding box center [1121, 648] width 48 height 11
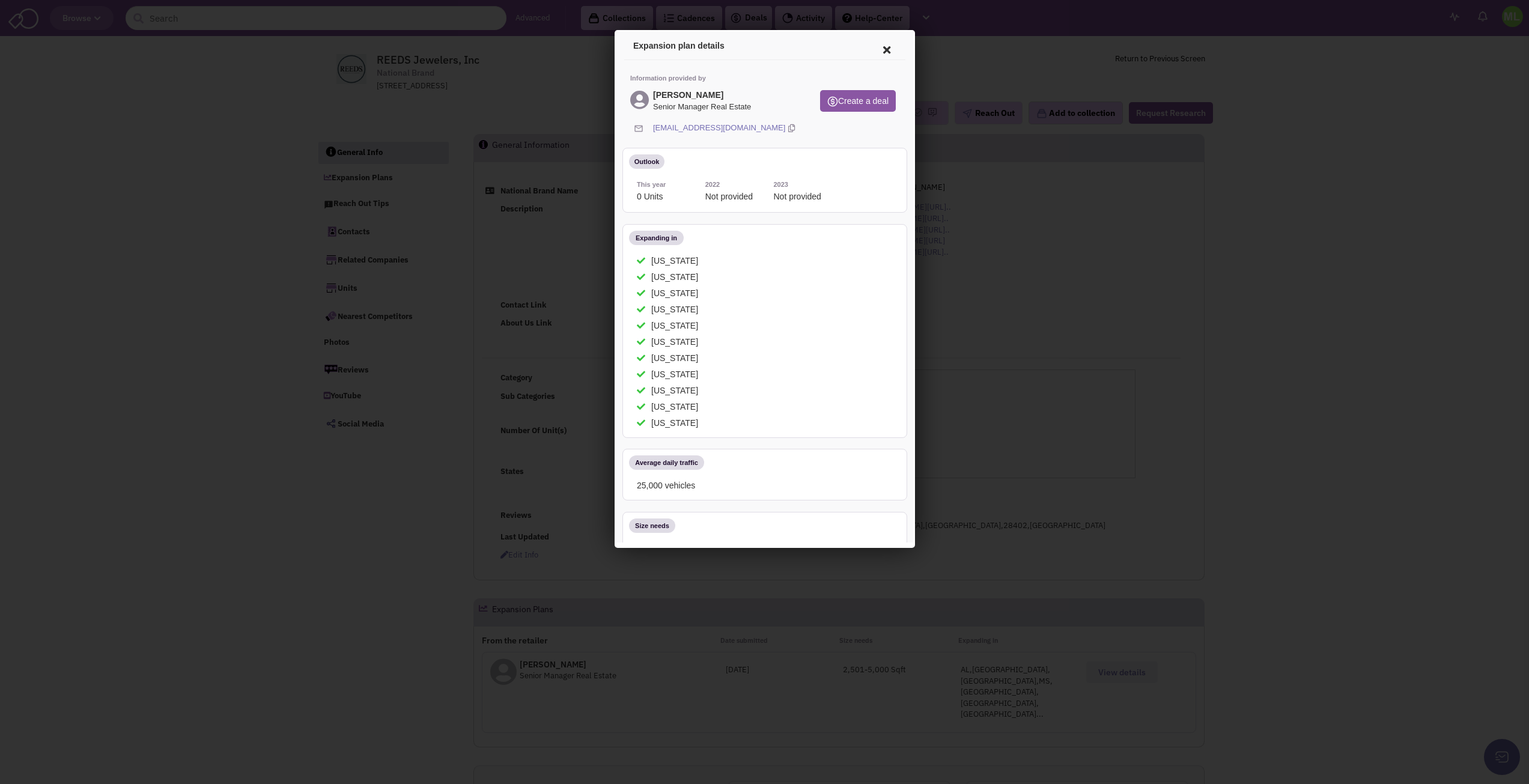
click at [694, 126] on link "herbertzimmer@zdc.com" at bounding box center [716, 126] width 132 height 12
drag, startPoint x: 1267, startPoint y: 499, endPoint x: 1249, endPoint y: 457, distance: 45.7
click at [1267, 499] on div at bounding box center [764, 392] width 1529 height 784
click at [872, 49] on icon at bounding box center [884, 47] width 26 height 28
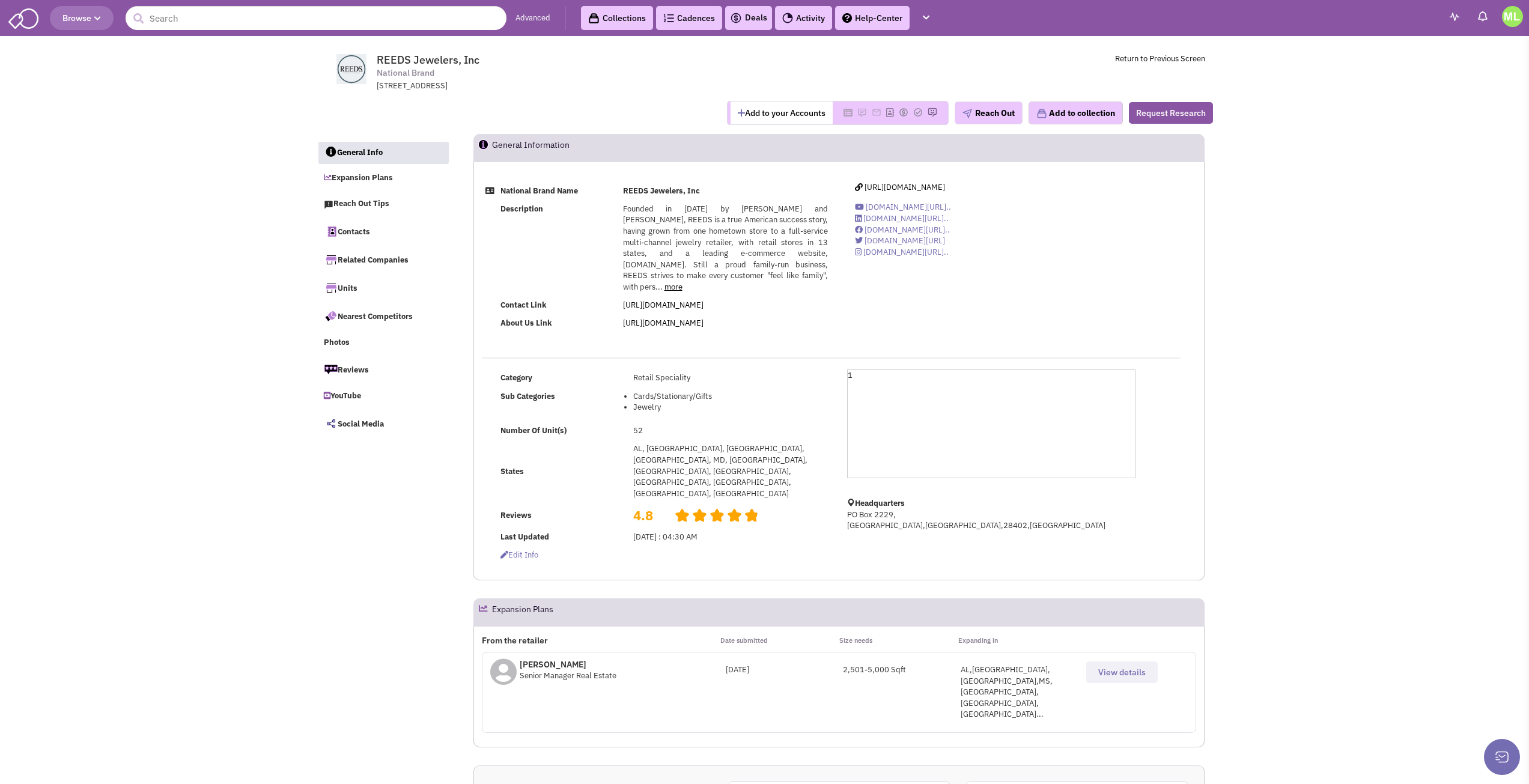
click at [683, 281] on link "more" at bounding box center [673, 286] width 18 height 10
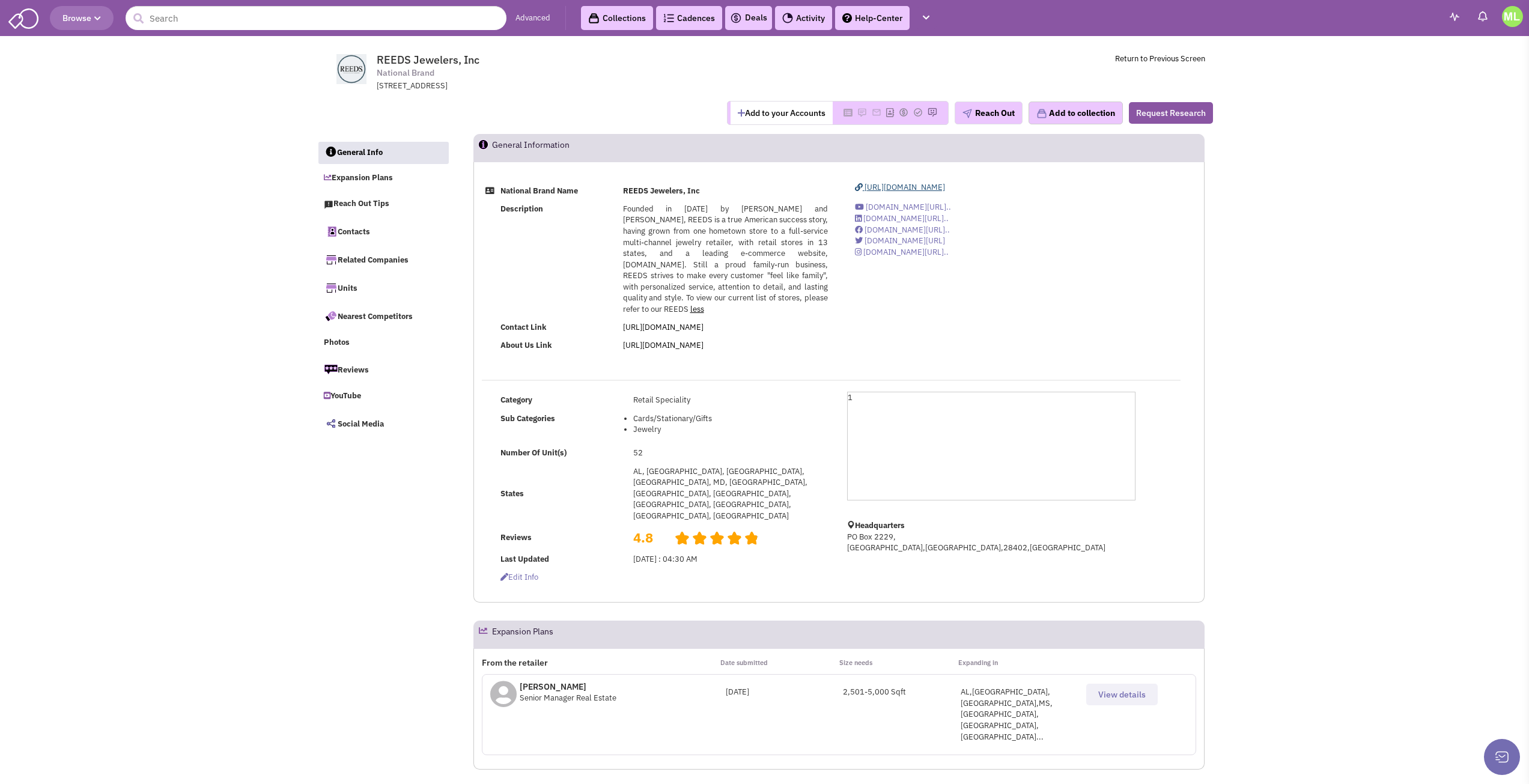
click at [879, 189] on span "https://www.reeds.com" at bounding box center [905, 187] width 80 height 10
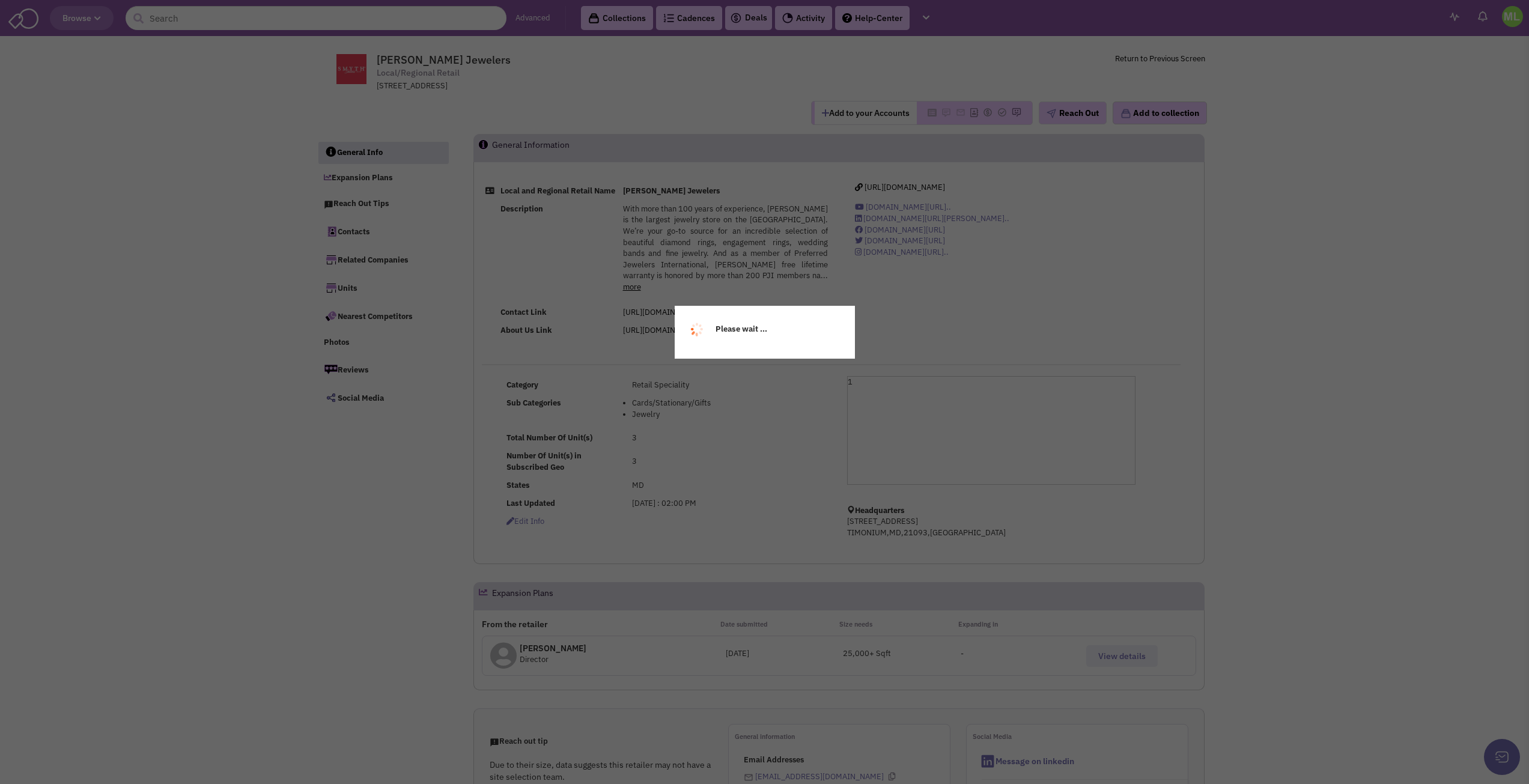
select select
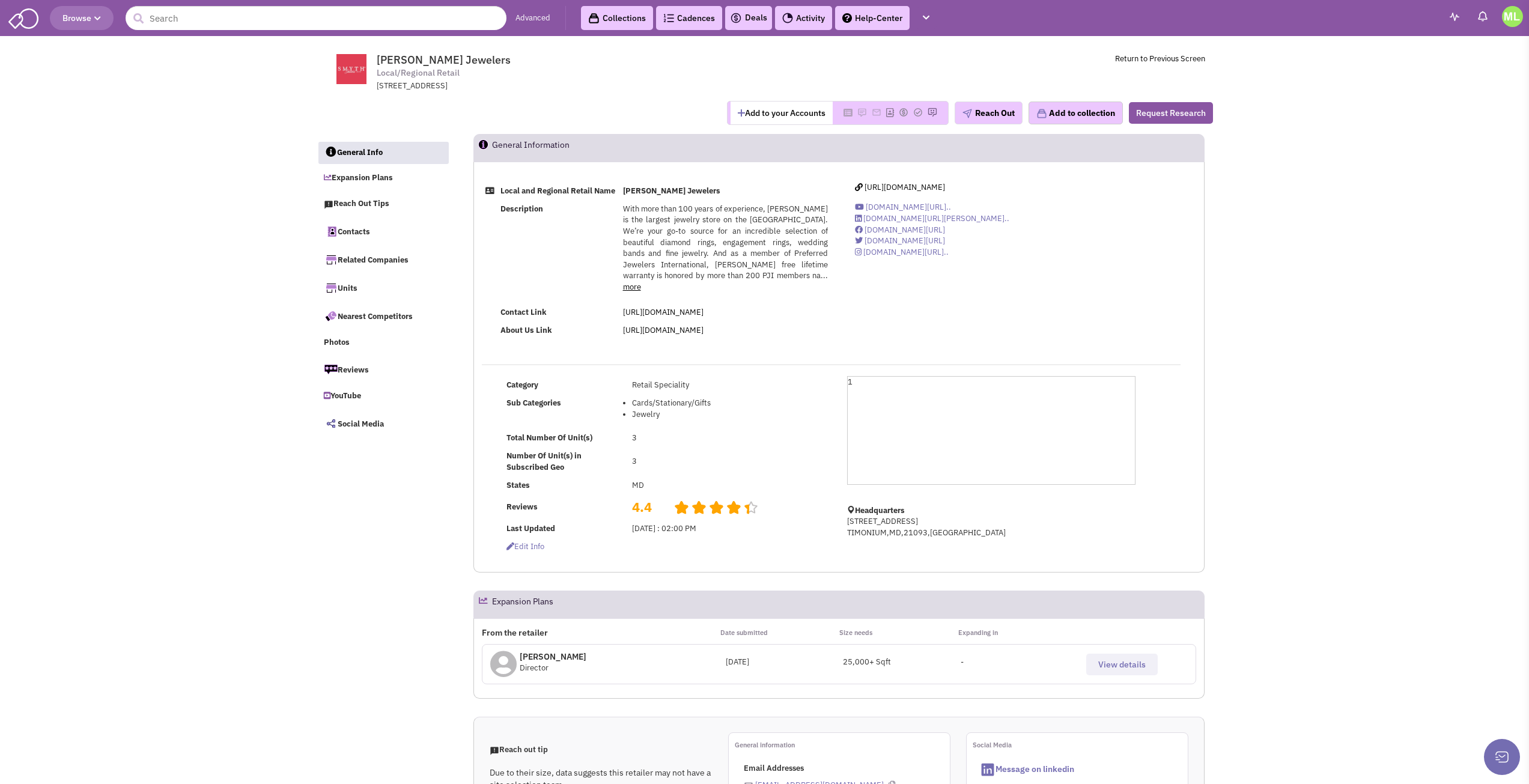
click at [641, 286] on link "more" at bounding box center [631, 286] width 18 height 10
click at [942, 180] on div "Local and Regional Retail Name [PERSON_NAME] Jewelers Description With more tha…" at bounding box center [839, 367] width 731 height 411
click at [942, 184] on span "[URL][DOMAIN_NAME]" at bounding box center [905, 187] width 80 height 10
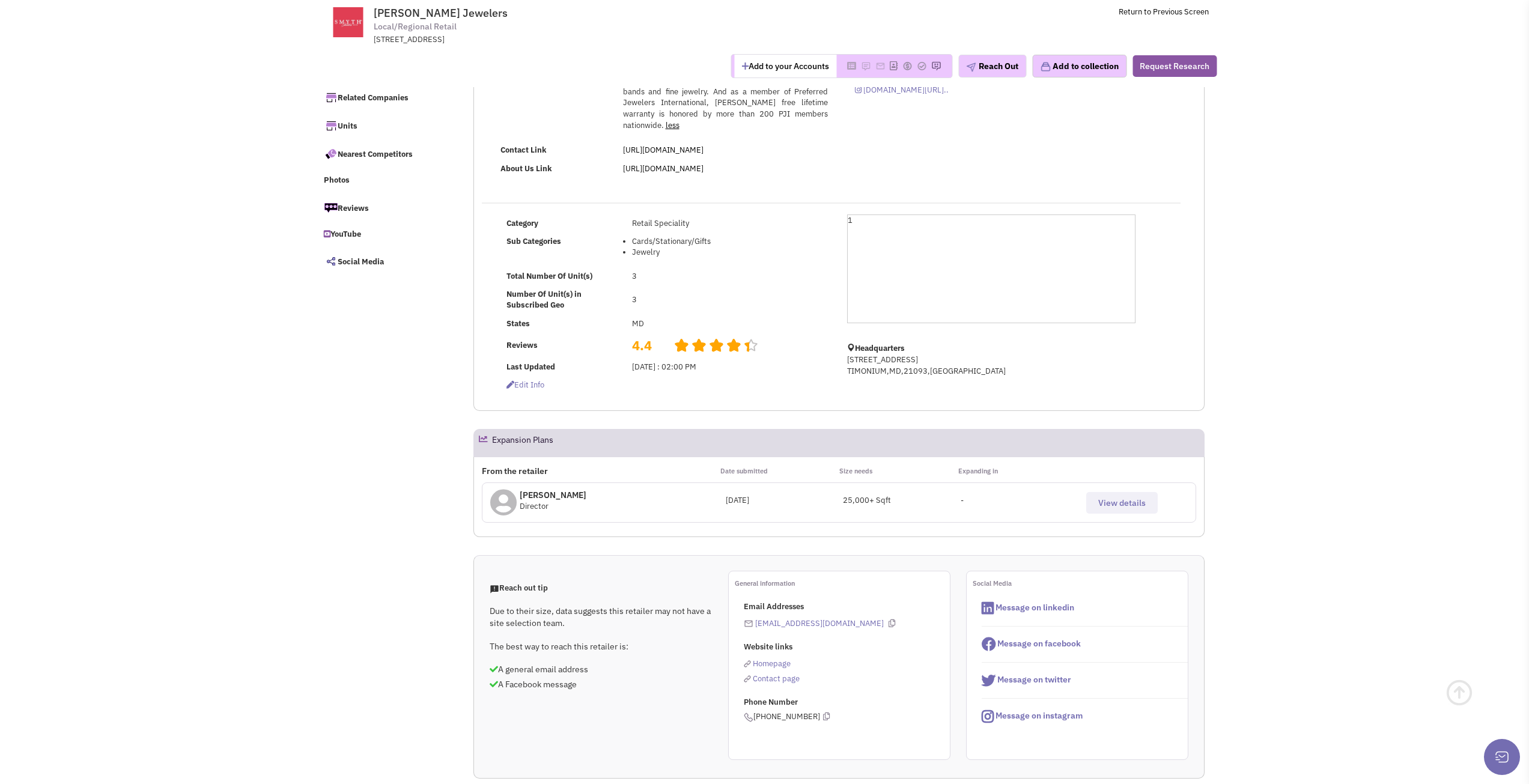
scroll to position [180, 0]
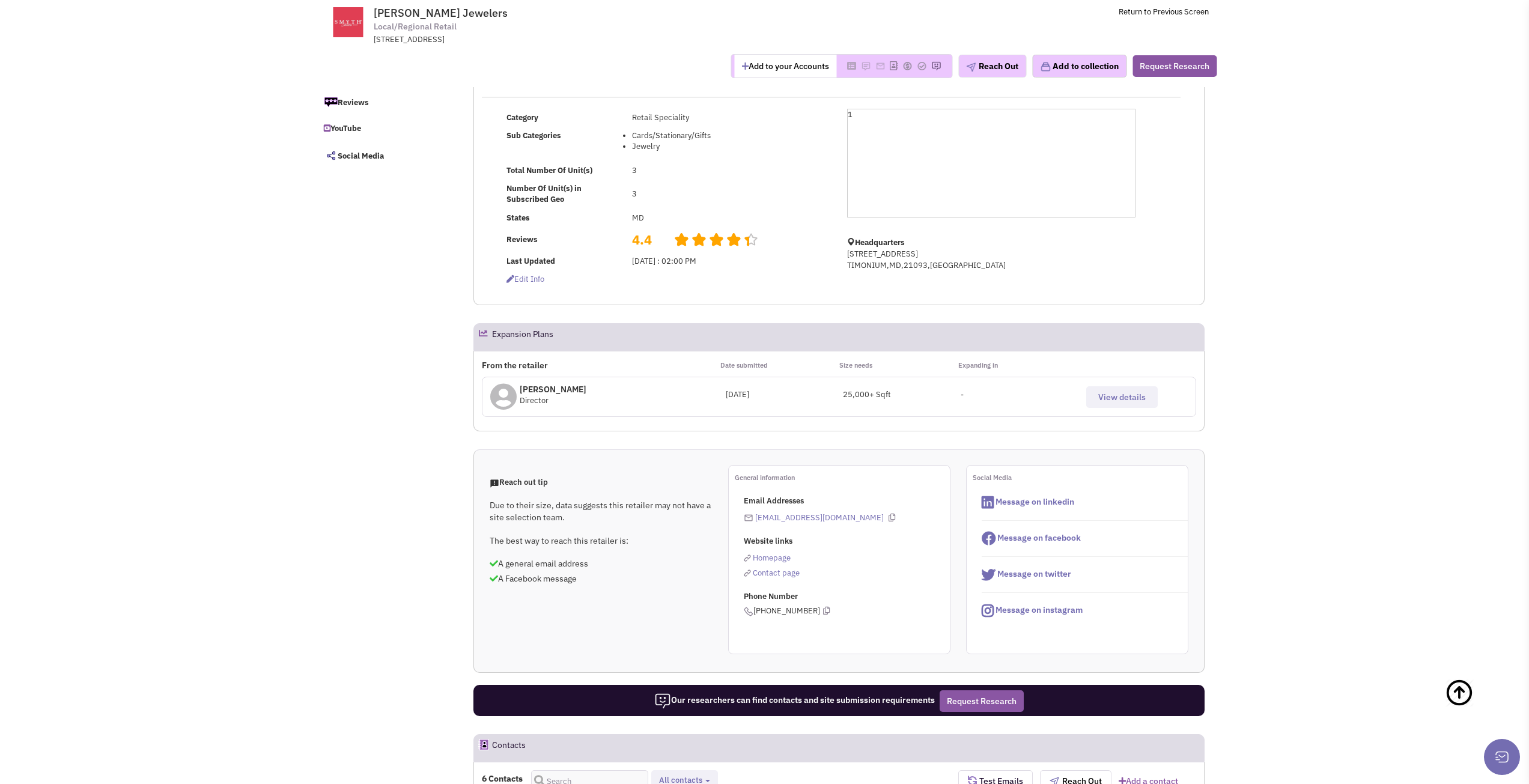
click at [1126, 397] on span "View details" at bounding box center [1121, 397] width 48 height 11
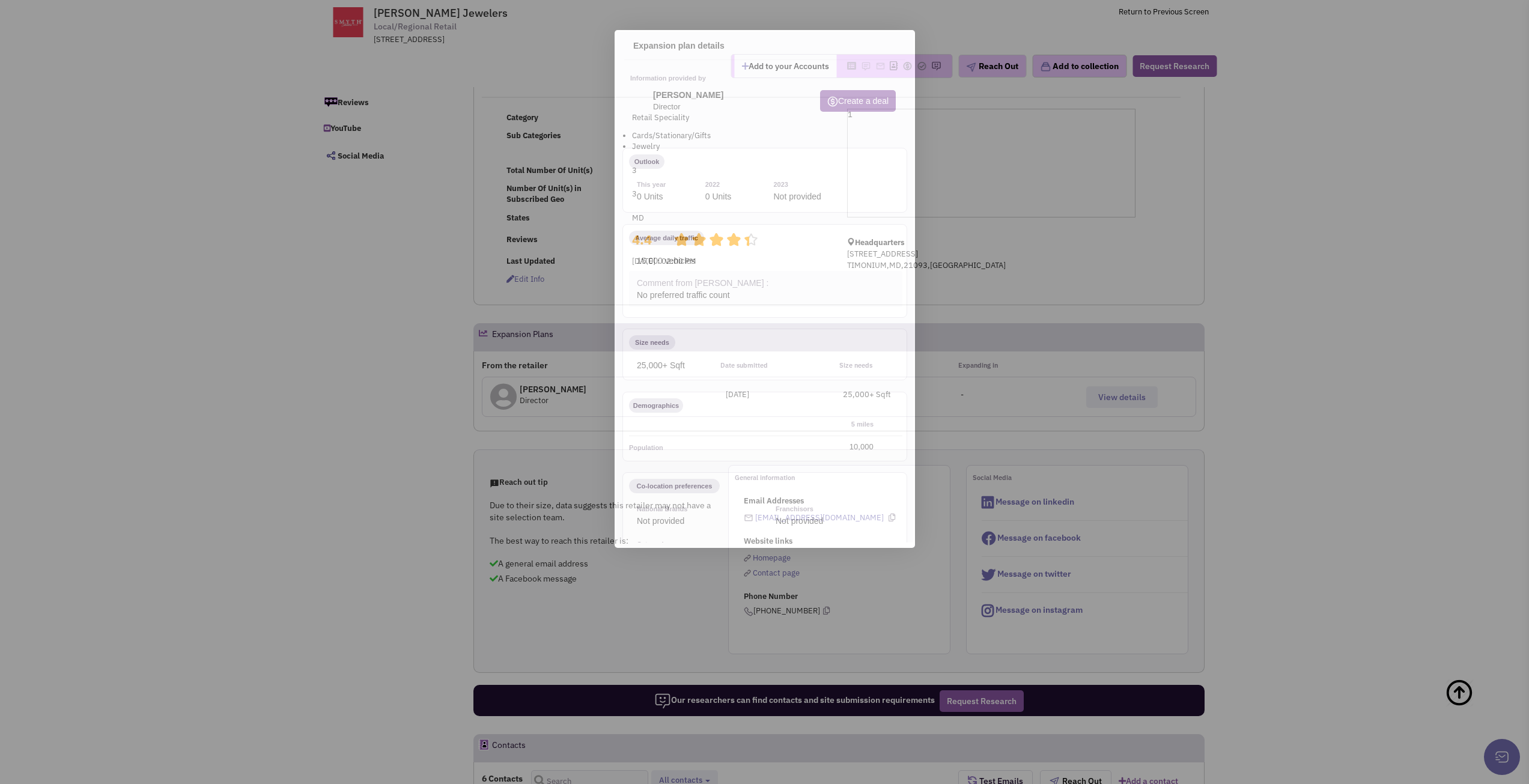
scroll to position [0, 0]
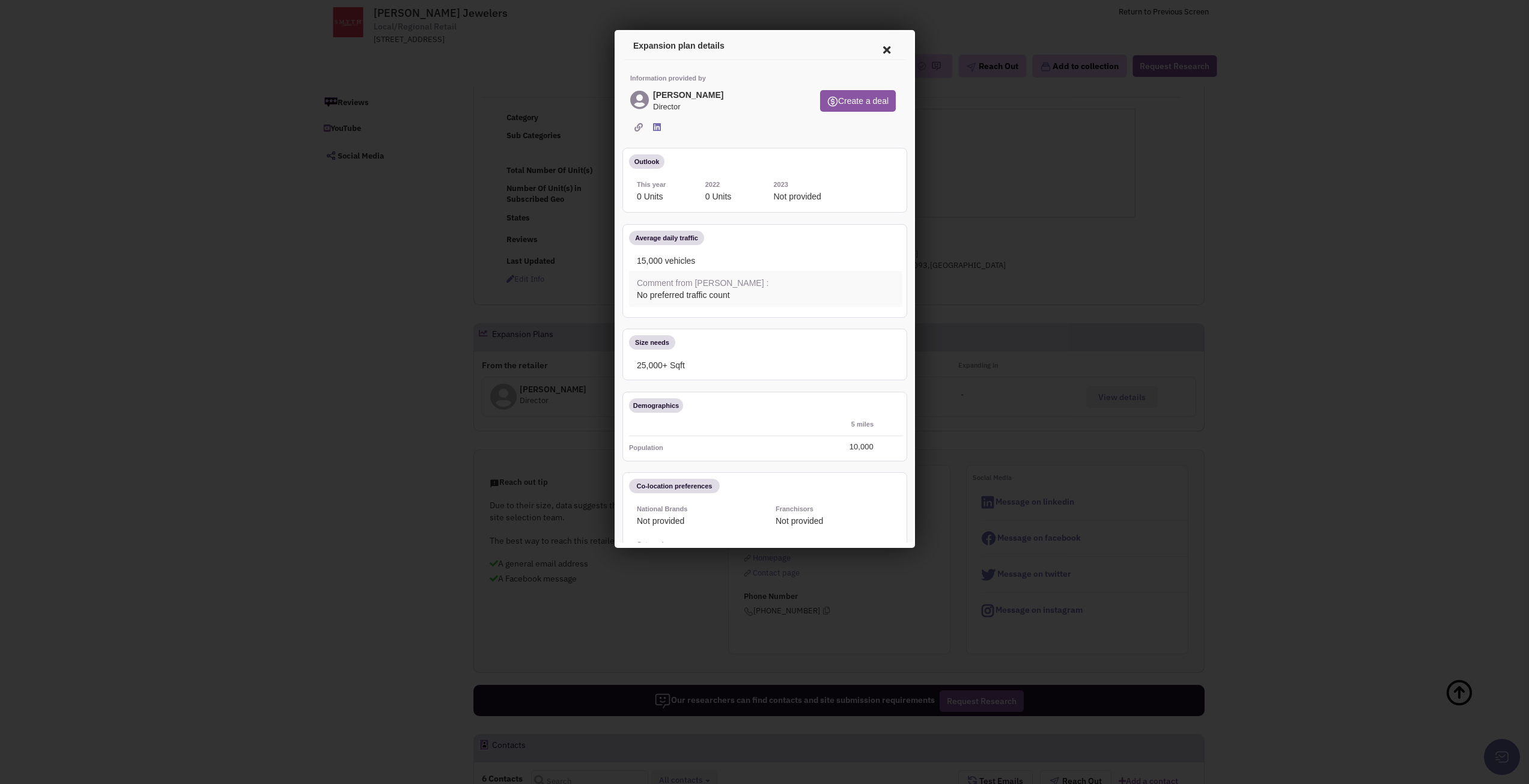
click at [764, 301] on div "Comment from [PERSON_NAME] : No preferred traffic count" at bounding box center [763, 286] width 273 height 36
click at [678, 95] on h4 "[PERSON_NAME]" at bounding box center [686, 93] width 70 height 9
drag, startPoint x: 679, startPoint y: 93, endPoint x: 724, endPoint y: 94, distance: 45.0
click at [721, 94] on h4 "[PERSON_NAME]" at bounding box center [686, 93] width 70 height 9
click at [732, 93] on div "[PERSON_NAME] Director" at bounding box center [715, 102] width 174 height 26
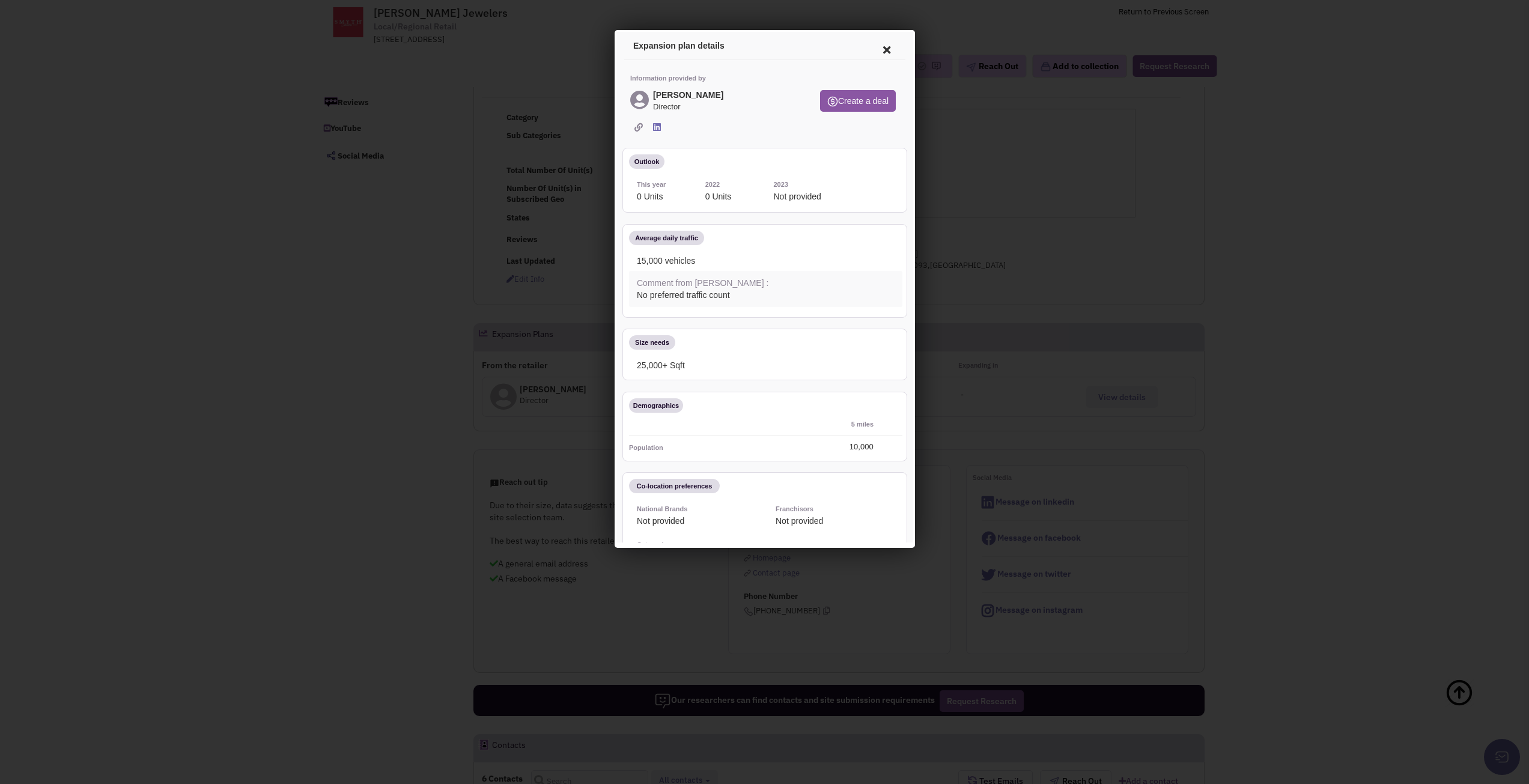
drag, startPoint x: 732, startPoint y: 93, endPoint x: 669, endPoint y: 90, distance: 63.1
click at [669, 90] on div "[PERSON_NAME] Director" at bounding box center [715, 102] width 174 height 26
